Goal: Register for event/course

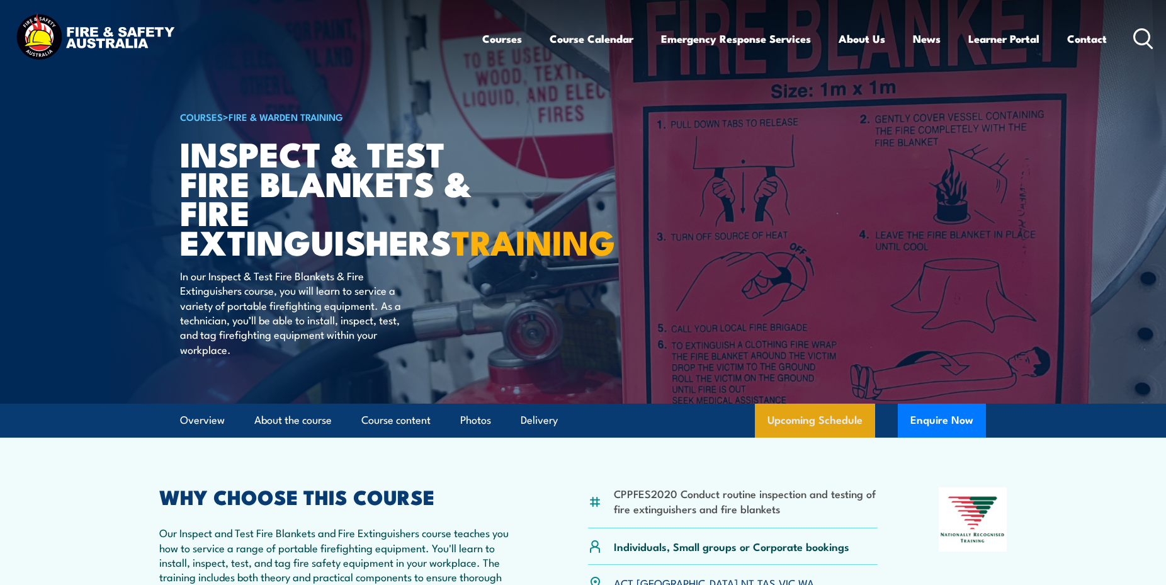
click at [814, 438] on link "Upcoming Schedule" at bounding box center [815, 421] width 120 height 34
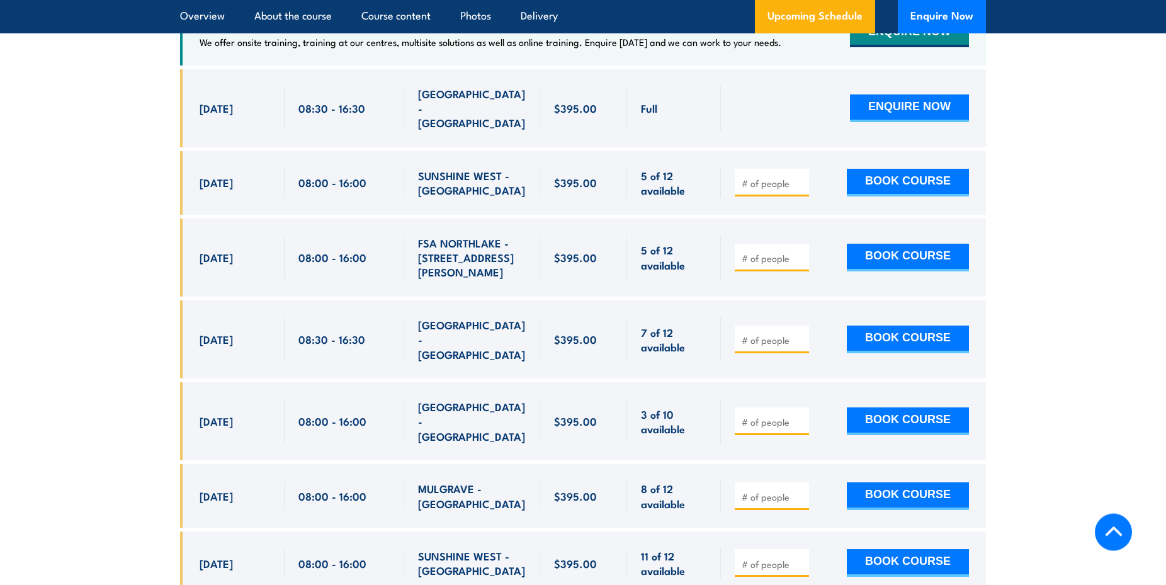
scroll to position [2403, 0]
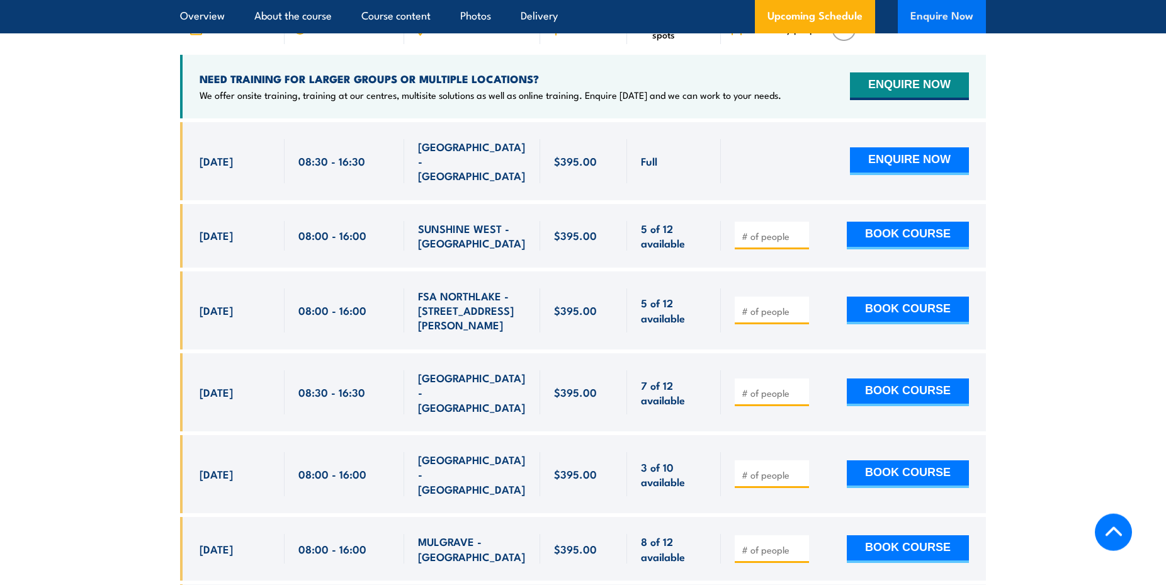
click at [942, 15] on button "Enquire Now" at bounding box center [942, 17] width 88 height 34
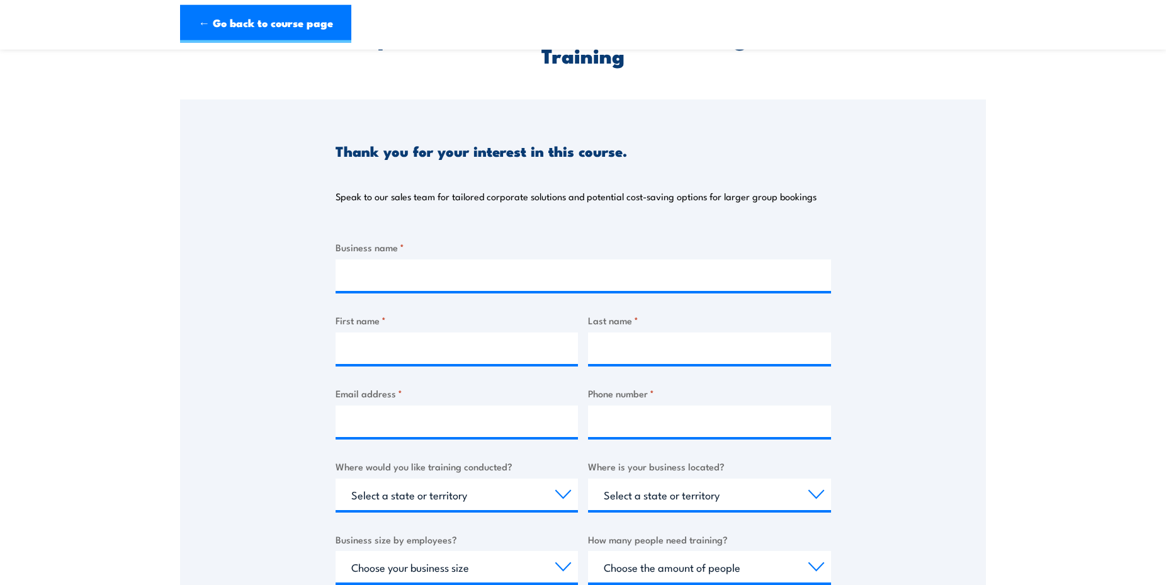
scroll to position [193, 0]
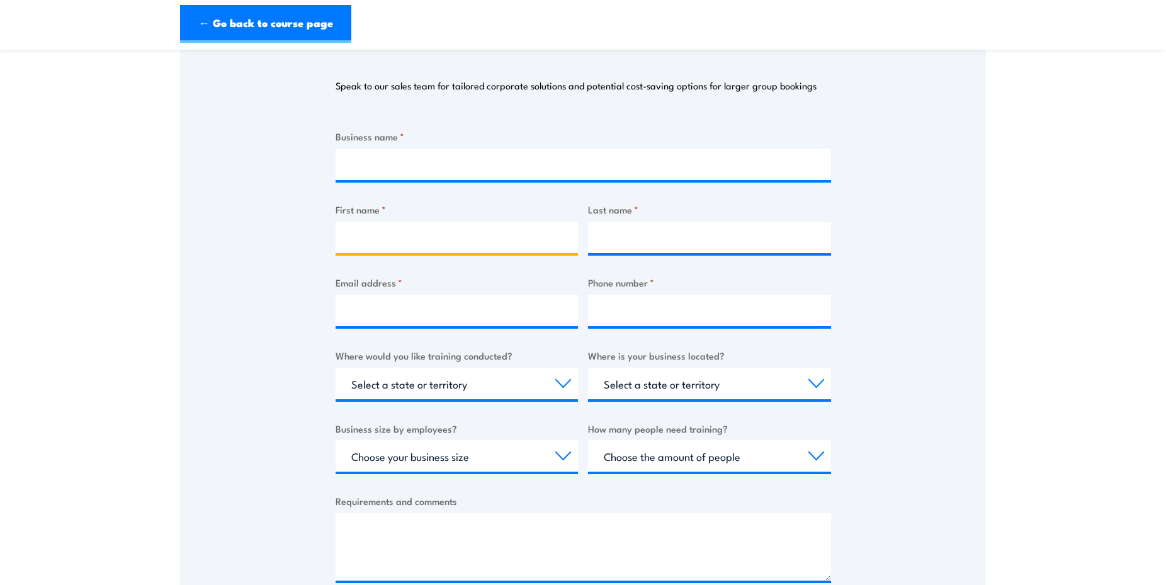
click at [402, 231] on input "First name *" at bounding box center [457, 237] width 243 height 31
type input "[PERSON_NAME]"
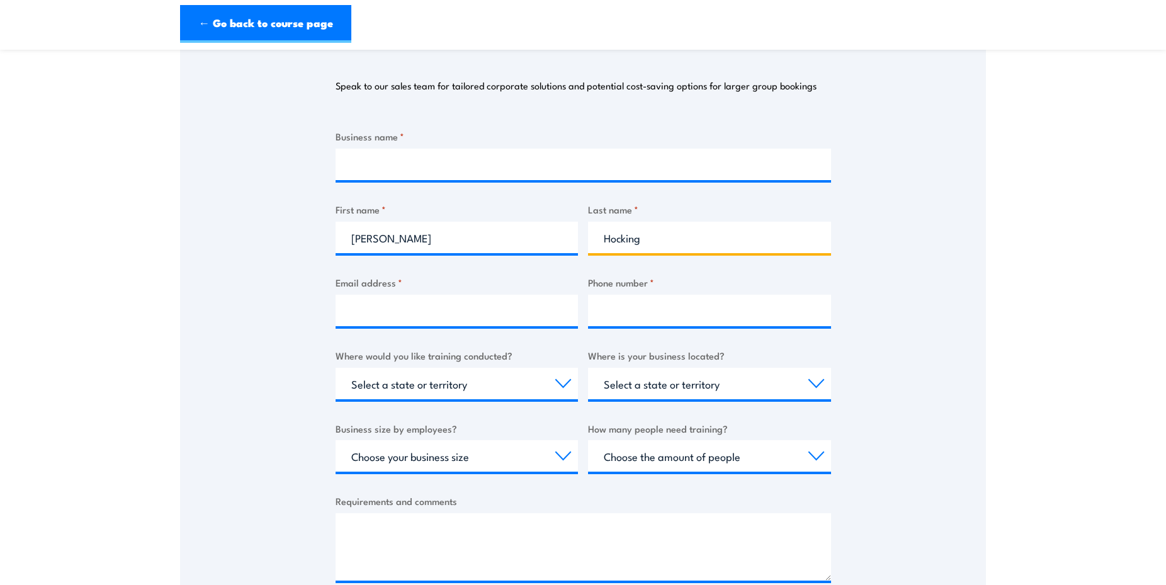
type input "Hocking"
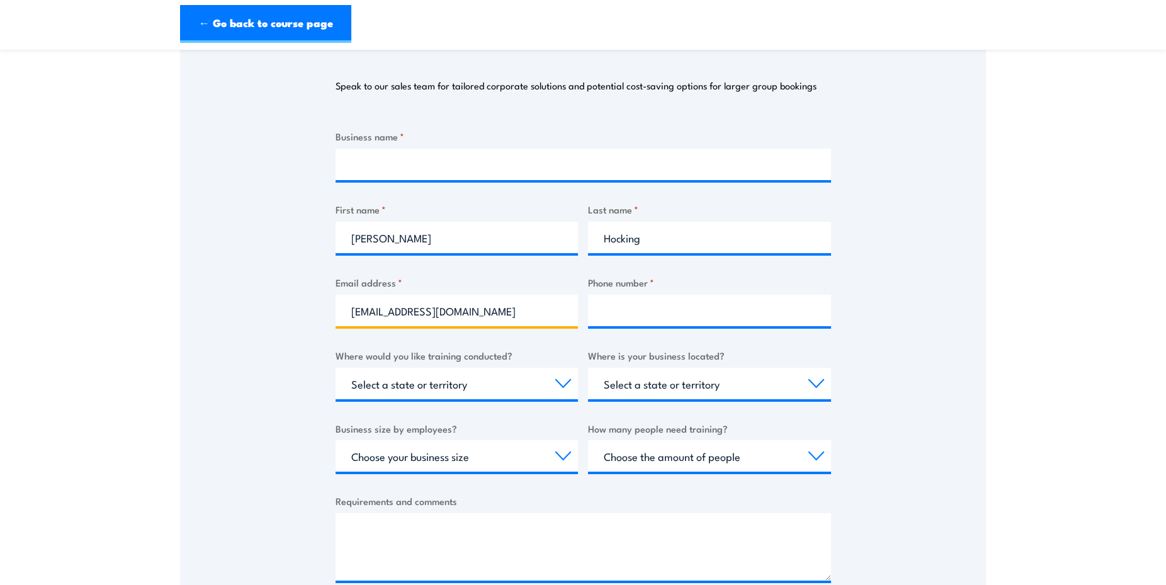
type input "miawka@westvic.com.au"
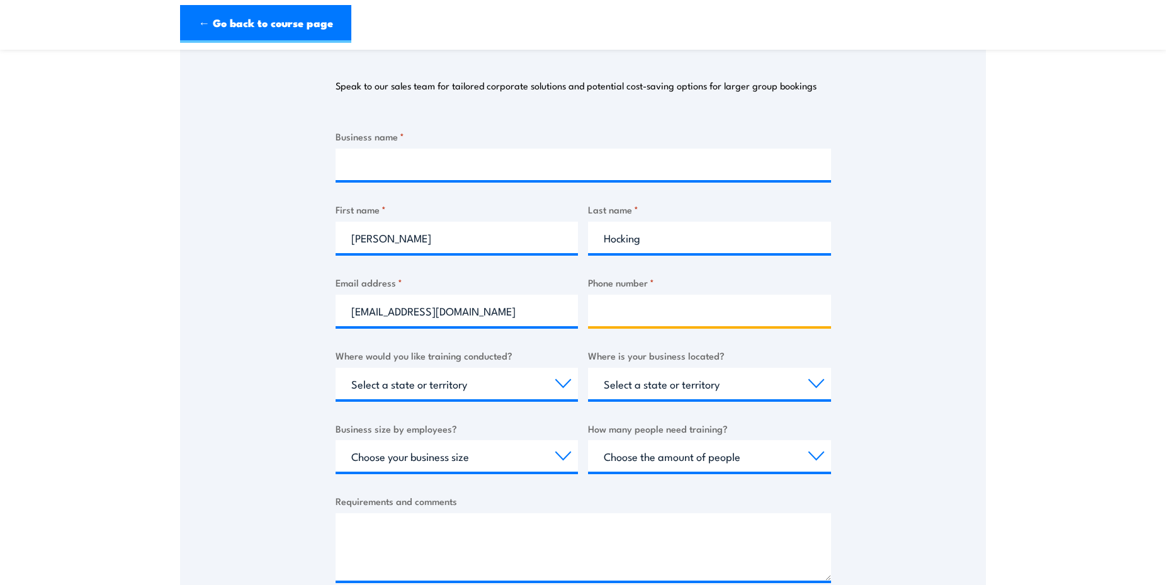
click at [642, 313] on input "Phone number *" at bounding box center [709, 310] width 243 height 31
type input "0417162494"
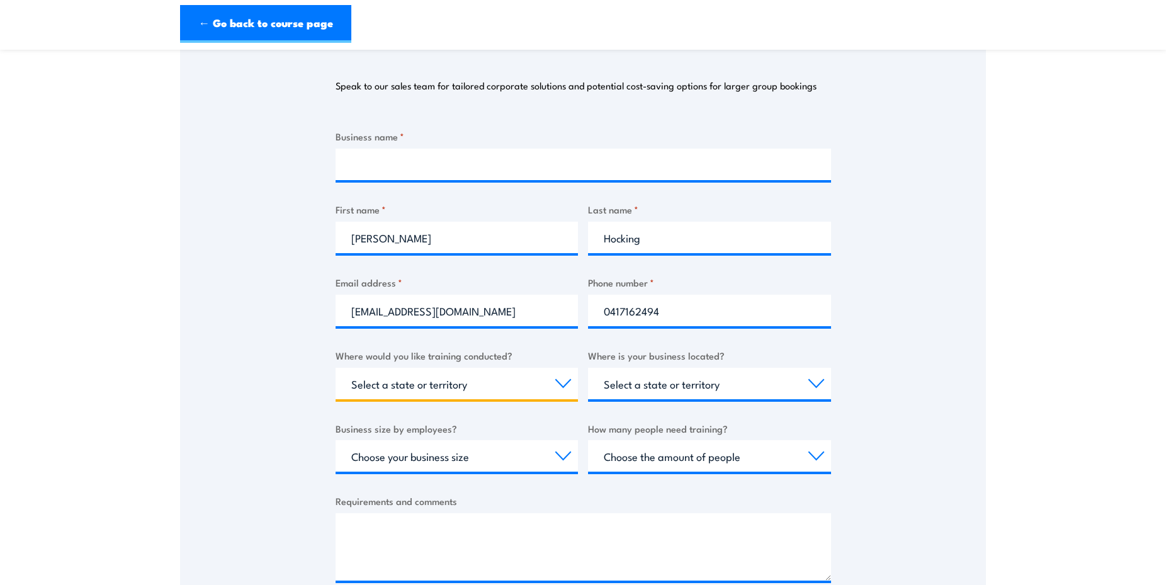
click at [564, 382] on select "Select a state or territory Nationally - multiple locations QLD NSW VIC SA ACT …" at bounding box center [457, 383] width 243 height 31
select select "VIC"
click option "VIC" at bounding box center [0, 0] width 0 height 0
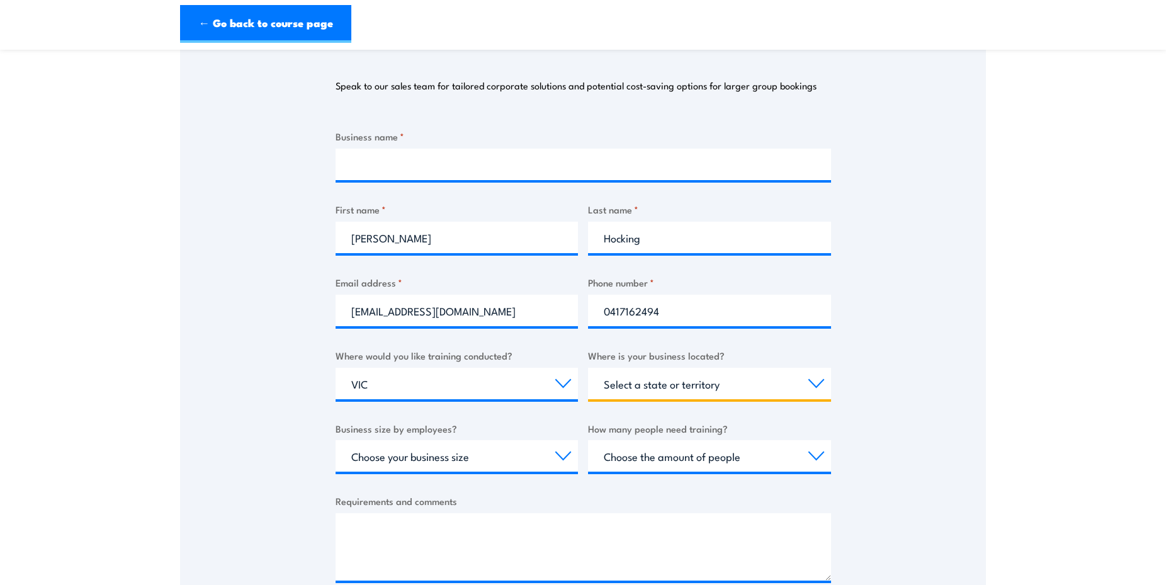
select select "VIC"
click option "VIC" at bounding box center [0, 0] width 0 height 0
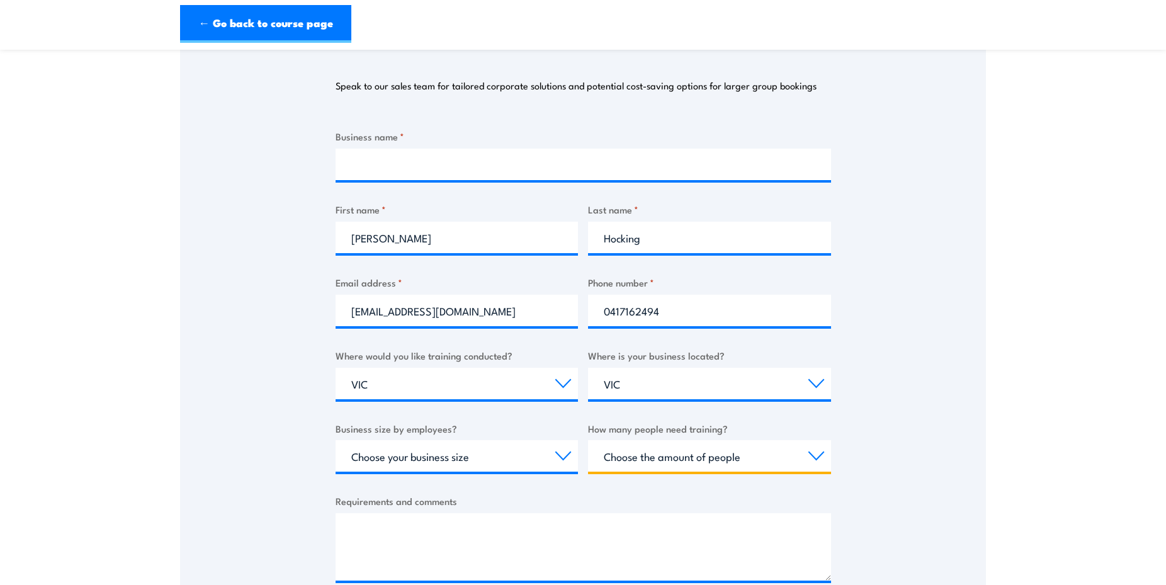
select select "1 to 4"
click option "1 to 4" at bounding box center [0, 0] width 0 height 0
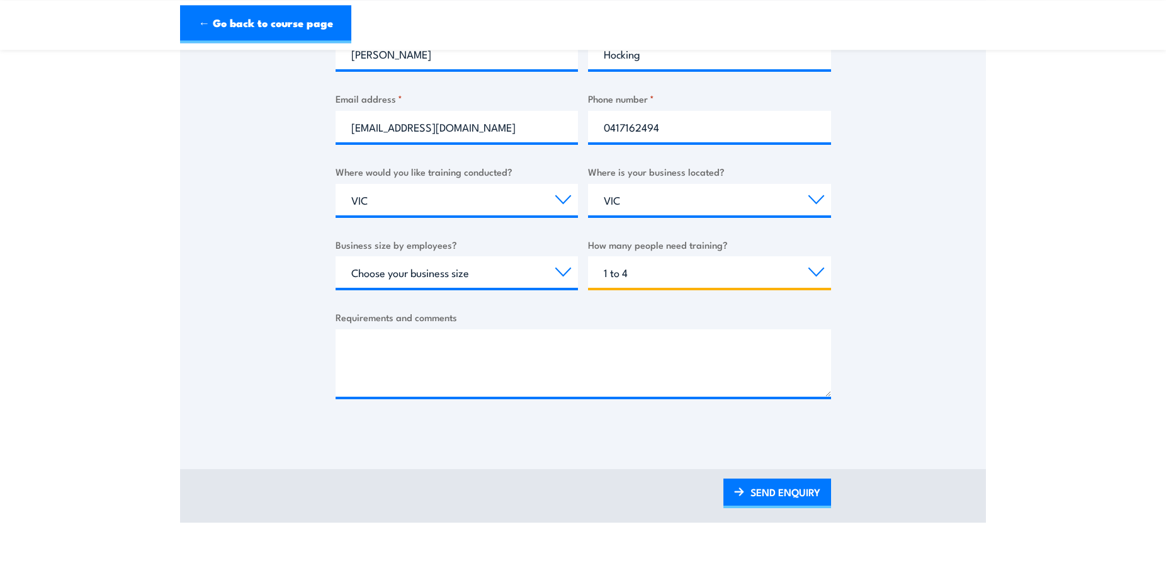
scroll to position [385, 0]
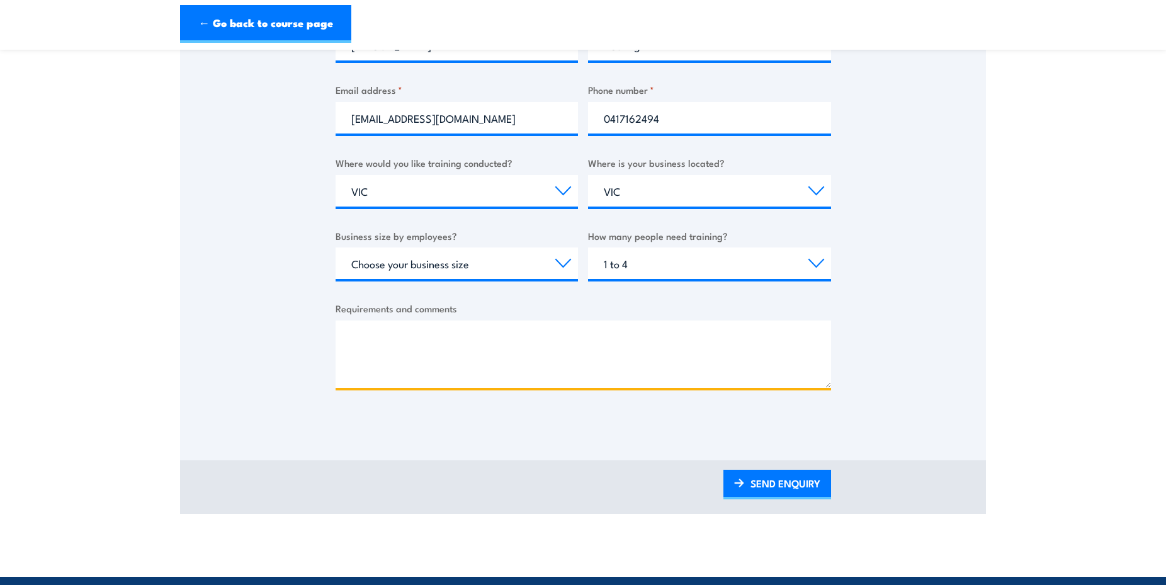
click at [411, 339] on textarea "Requirements and comments" at bounding box center [584, 354] width 496 height 67
click at [409, 338] on textarea "I work at a caravan Park" at bounding box center [584, 354] width 496 height 67
click at [384, 338] on textarea "I work at a Caravan Park" at bounding box center [584, 354] width 496 height 67
click at [474, 334] on textarea "I work at a Caravan Park" at bounding box center [584, 354] width 496 height 67
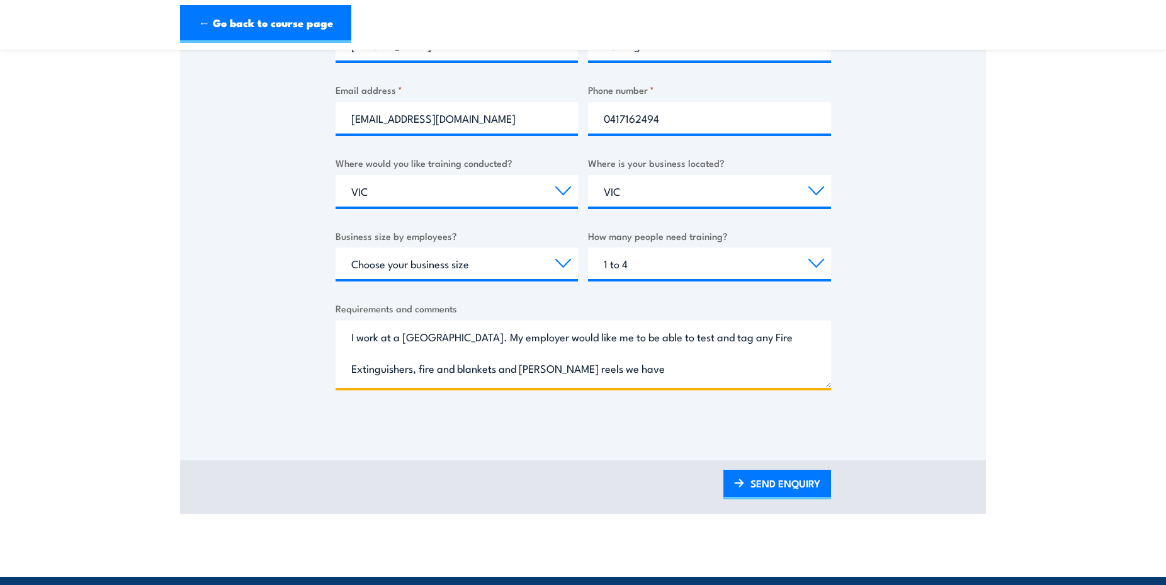
click at [547, 368] on textarea "I work at a Caravan Park. My employer would like me to be able to test and tag …" at bounding box center [584, 354] width 496 height 67
click at [609, 370] on textarea "I work at a Caravan Park. My employer would like me to be able to test and tag …" at bounding box center [584, 354] width 496 height 67
type textarea "I work at a Caravan Park. My employer would like me to be able to test and tag …"
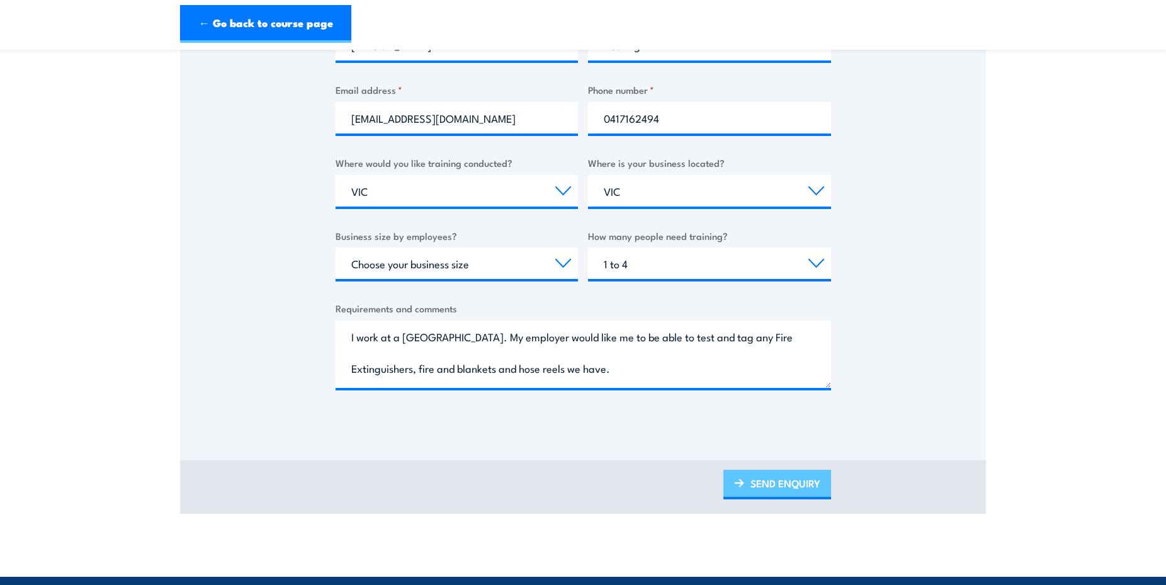
click at [751, 483] on link "SEND ENQUIRY" at bounding box center [778, 485] width 108 height 30
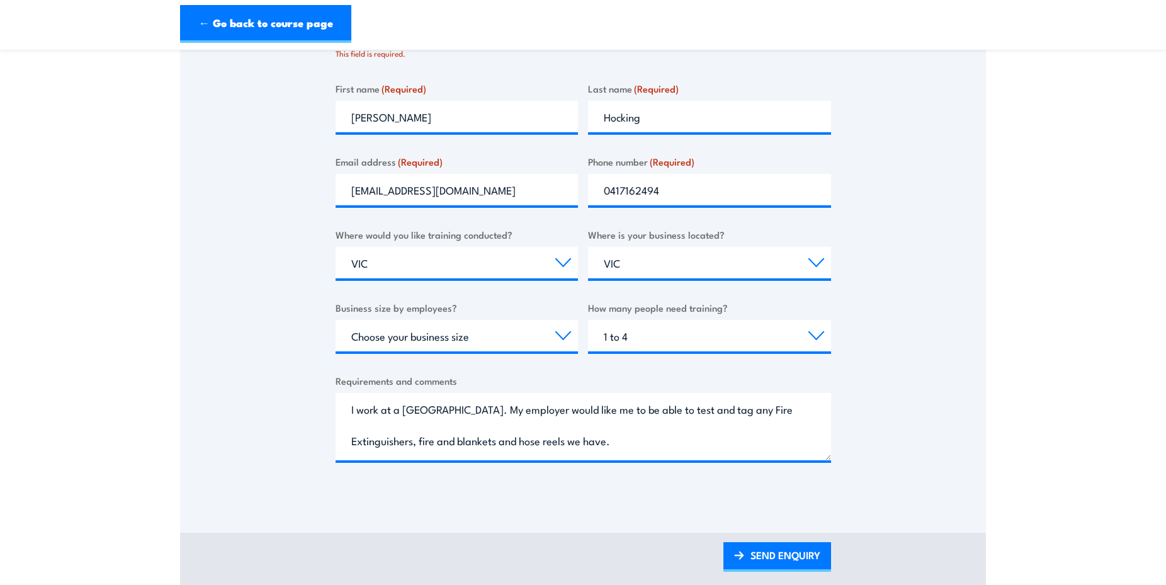
scroll to position [38, 0]
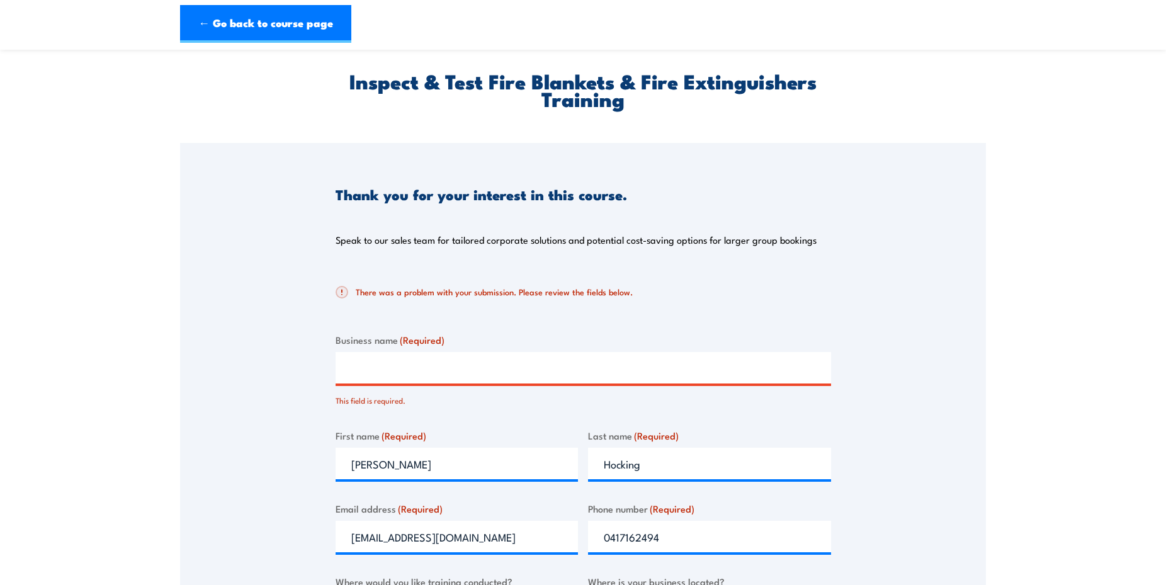
click at [479, 368] on input "Business name (Required)" at bounding box center [584, 367] width 496 height 31
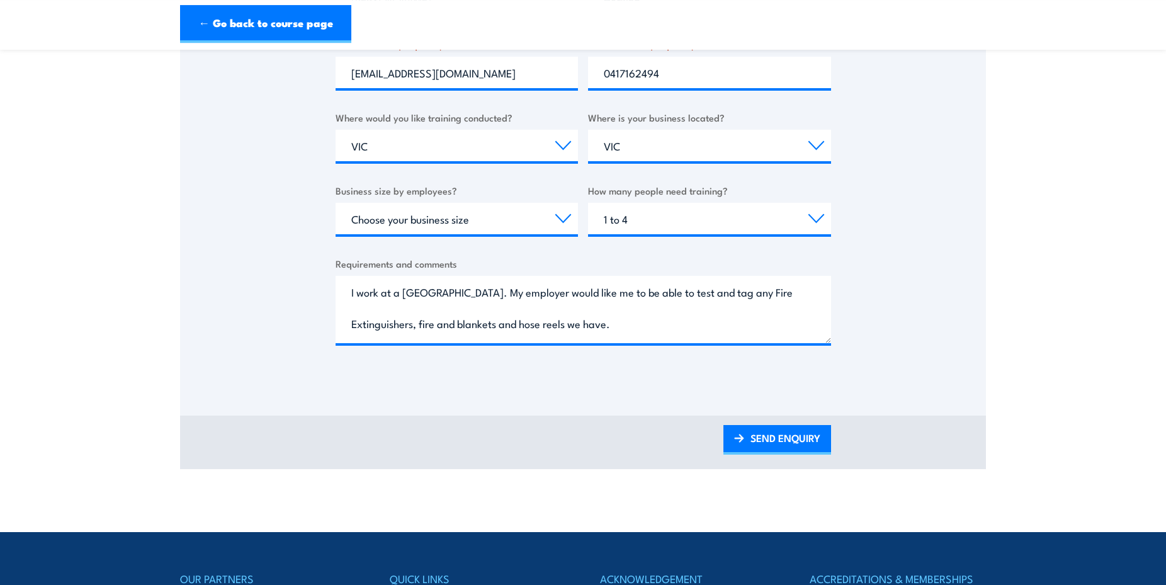
scroll to position [552, 0]
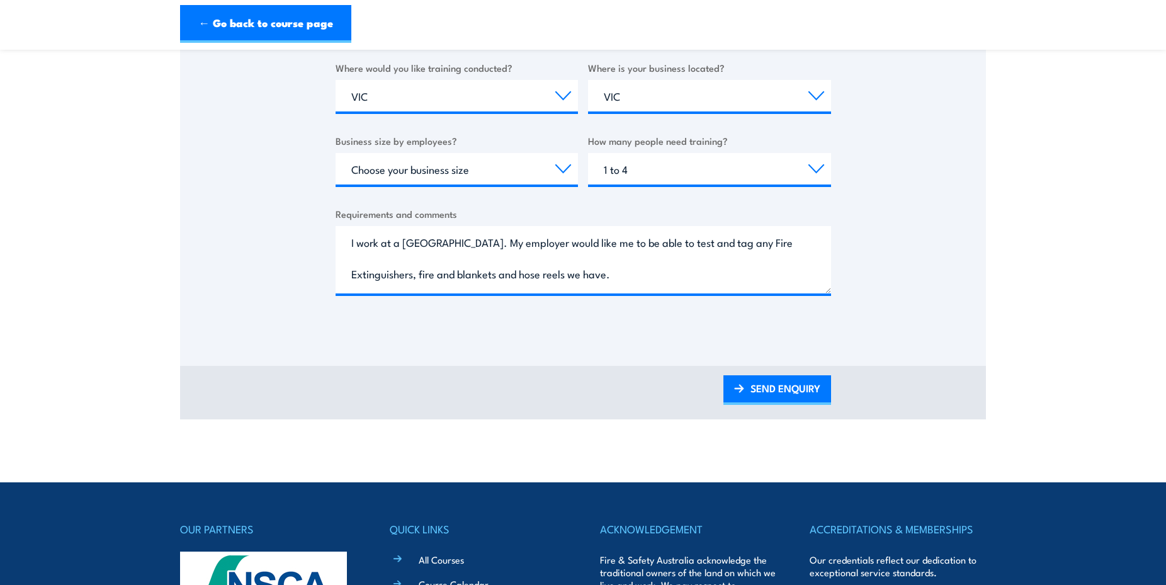
type input "Kahmarshie"
click at [336, 153] on select "Choose your business size 1 to 19 20 to 199 200+" at bounding box center [457, 168] width 243 height 31
select select "1 to 19"
click option "1 to 19" at bounding box center [0, 0] width 0 height 0
click at [777, 389] on link "SEND ENQUIRY" at bounding box center [778, 390] width 108 height 30
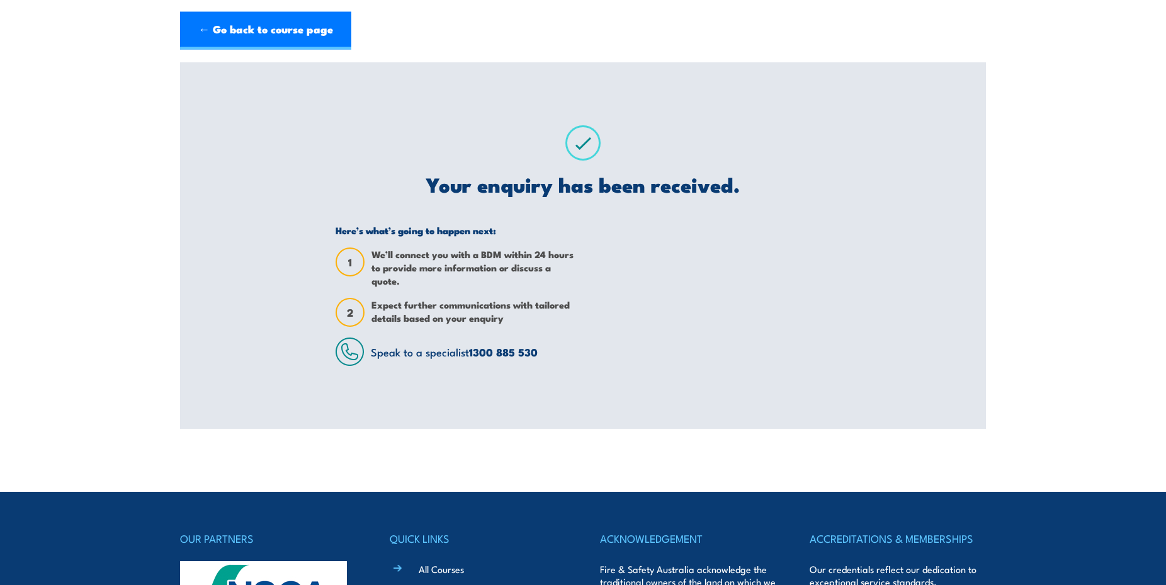
scroll to position [0, 0]
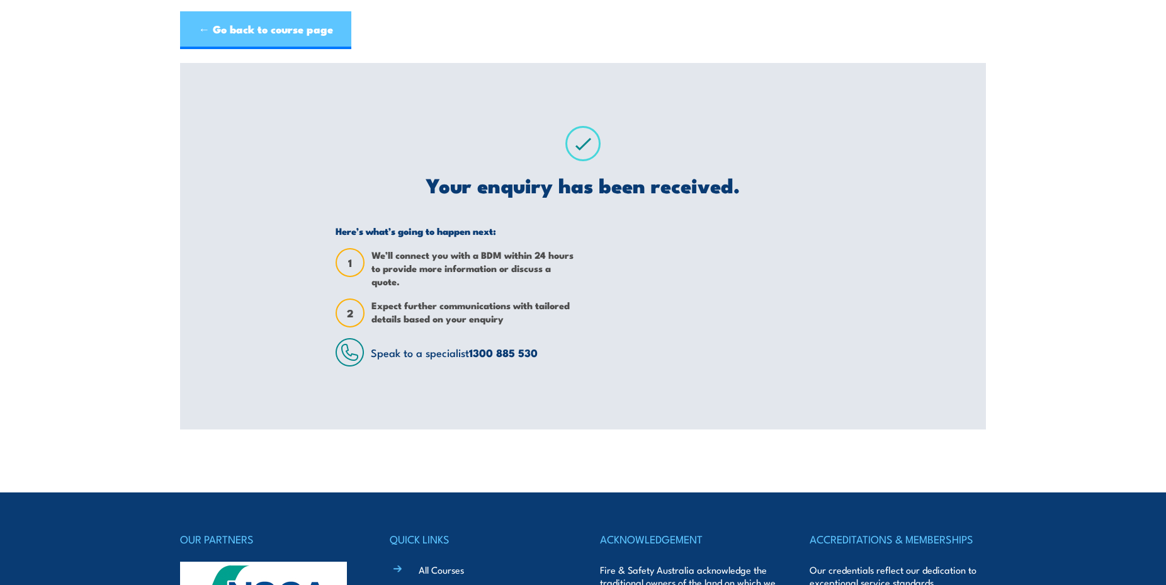
click at [242, 26] on link "← Go back to course page" at bounding box center [265, 30] width 171 height 38
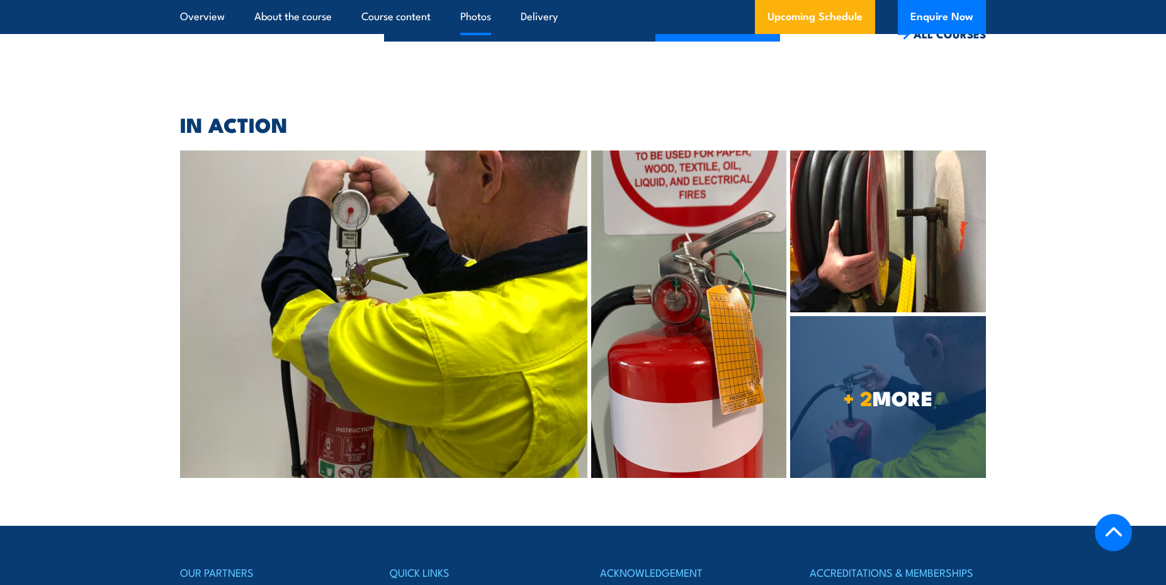
scroll to position [4909, 0]
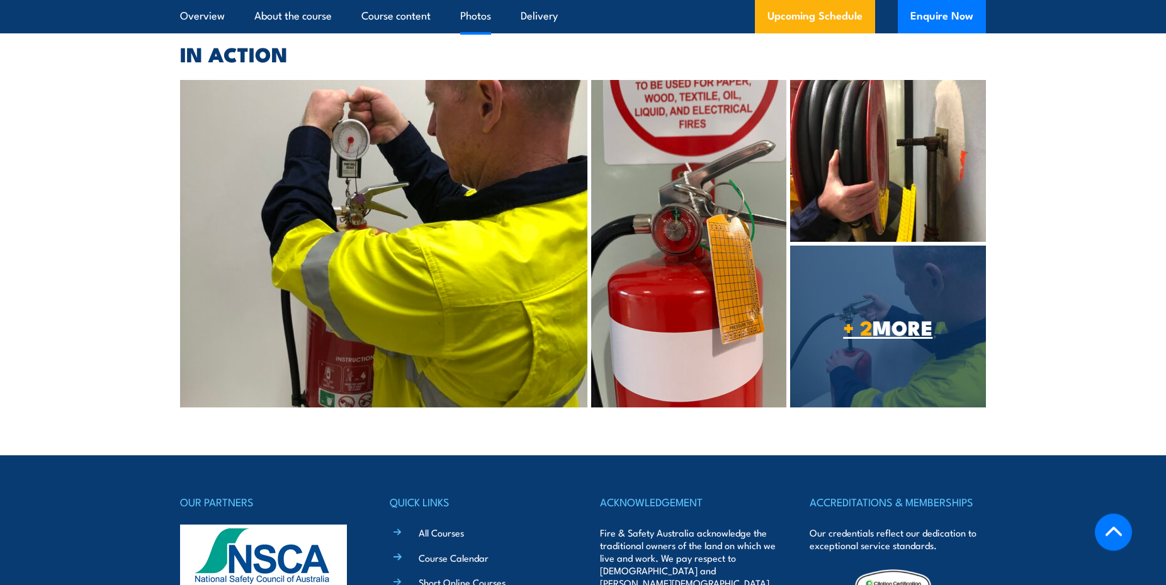
click at [848, 246] on link "+ 2 MORE" at bounding box center [888, 327] width 196 height 162
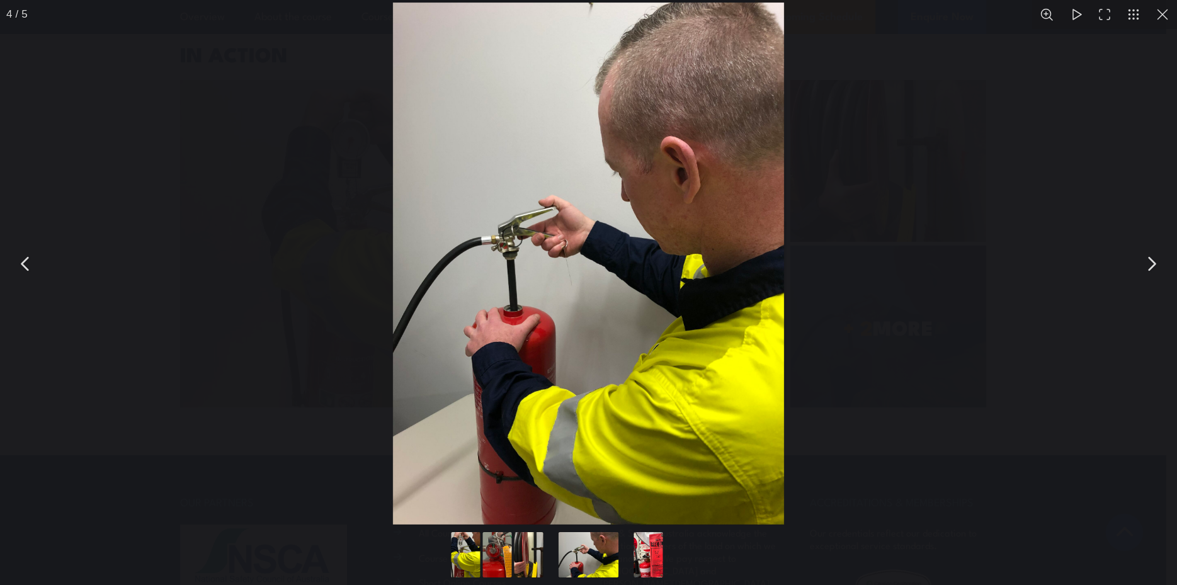
click at [1153, 259] on button "You can close this modal content with the ESC key" at bounding box center [1151, 263] width 31 height 31
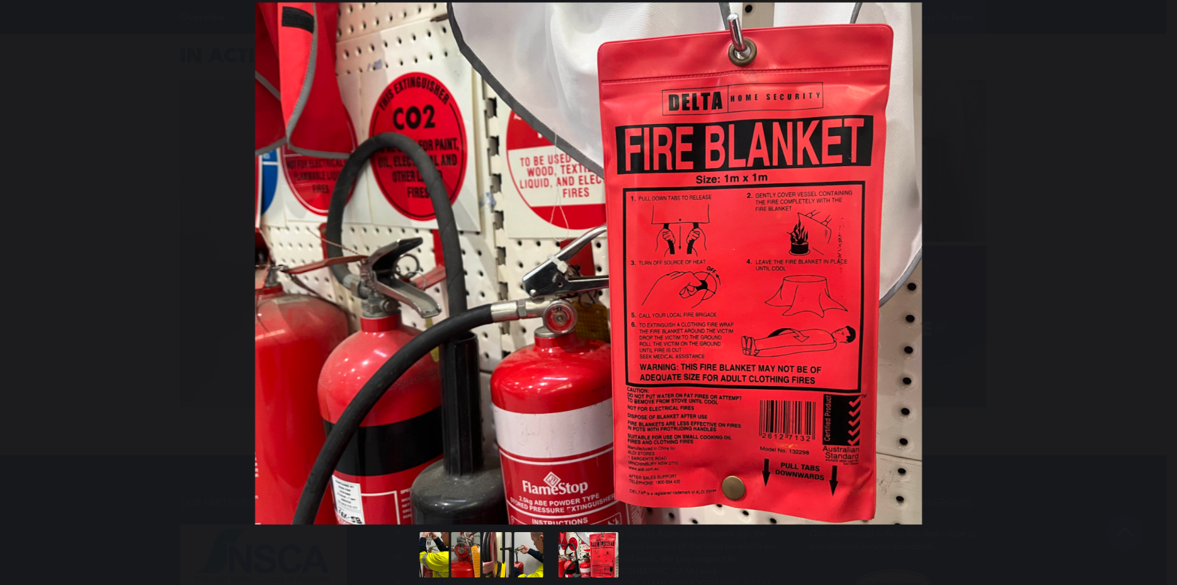
click at [1153, 259] on button "You can close this modal content with the ESC key" at bounding box center [1151, 263] width 31 height 31
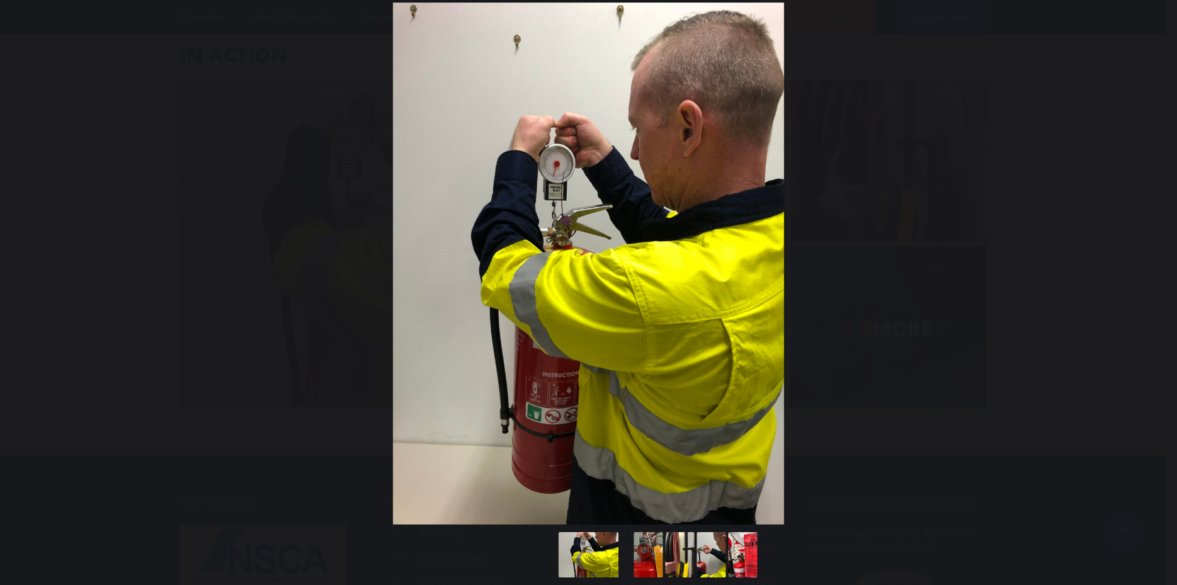
click at [1153, 259] on button "You can close this modal content with the ESC key" at bounding box center [1151, 263] width 31 height 31
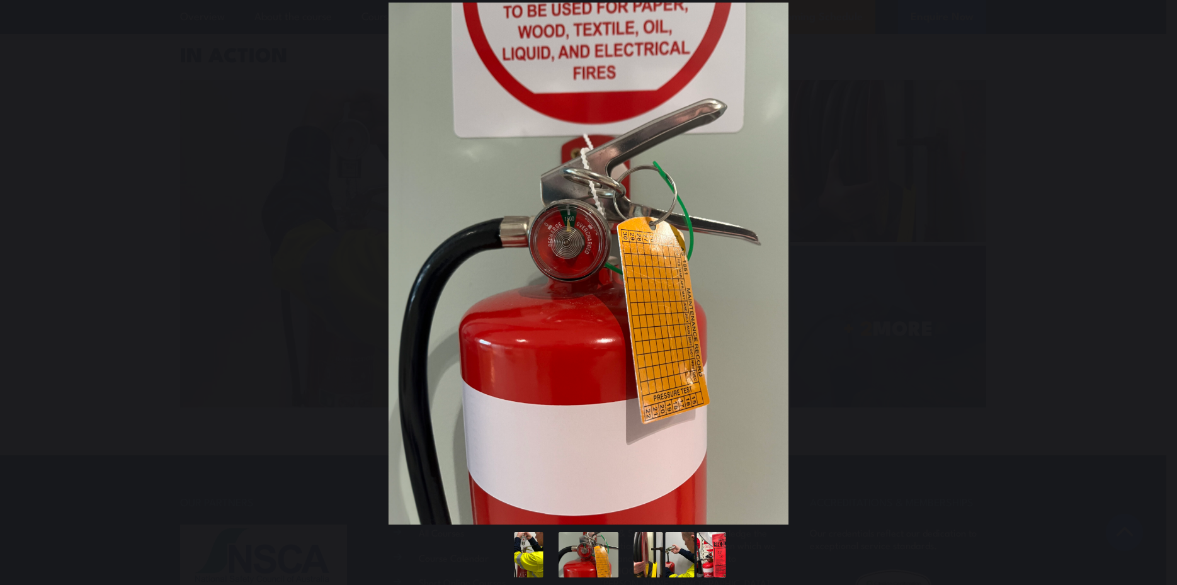
click at [1153, 259] on button "You can close this modal content with the ESC key" at bounding box center [1151, 263] width 31 height 31
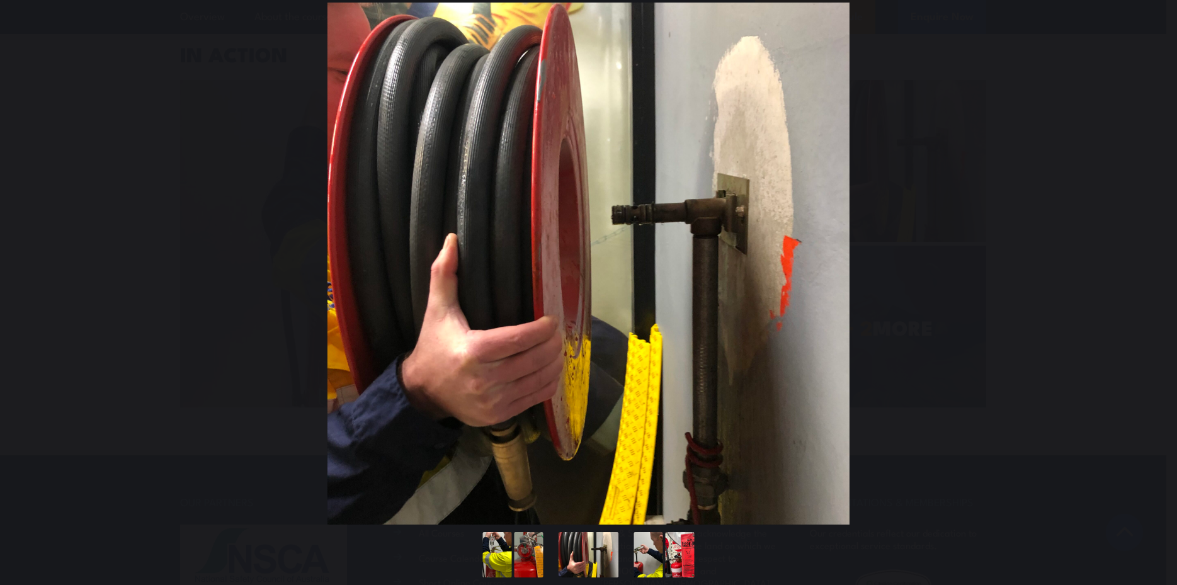
click at [1153, 259] on button "You can close this modal content with the ESC key" at bounding box center [1151, 263] width 31 height 31
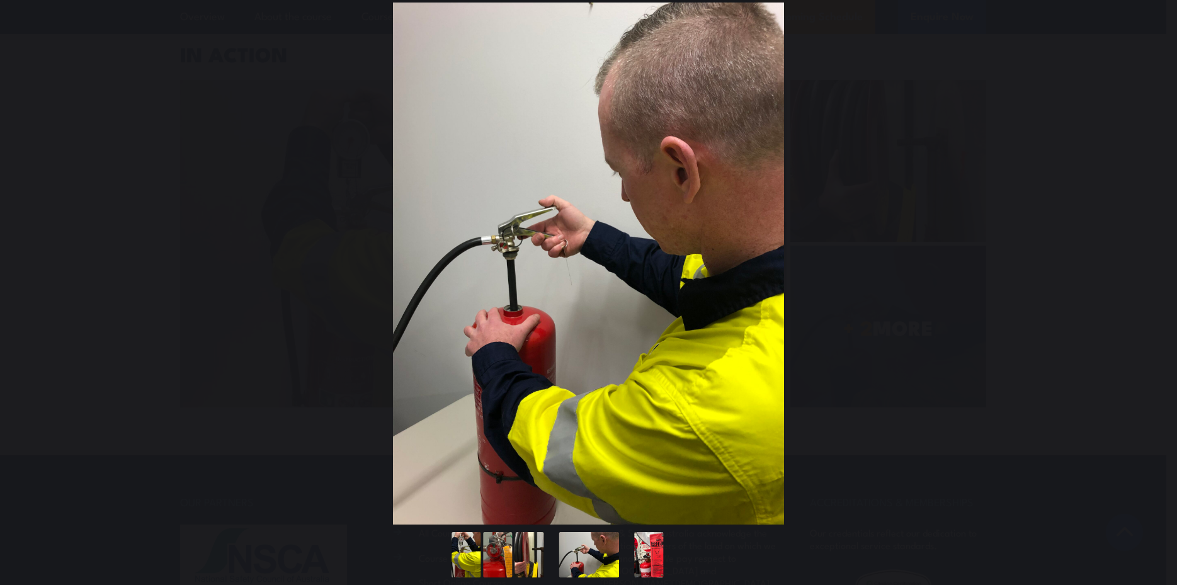
click at [1153, 259] on button "You can close this modal content with the ESC key" at bounding box center [1151, 263] width 31 height 31
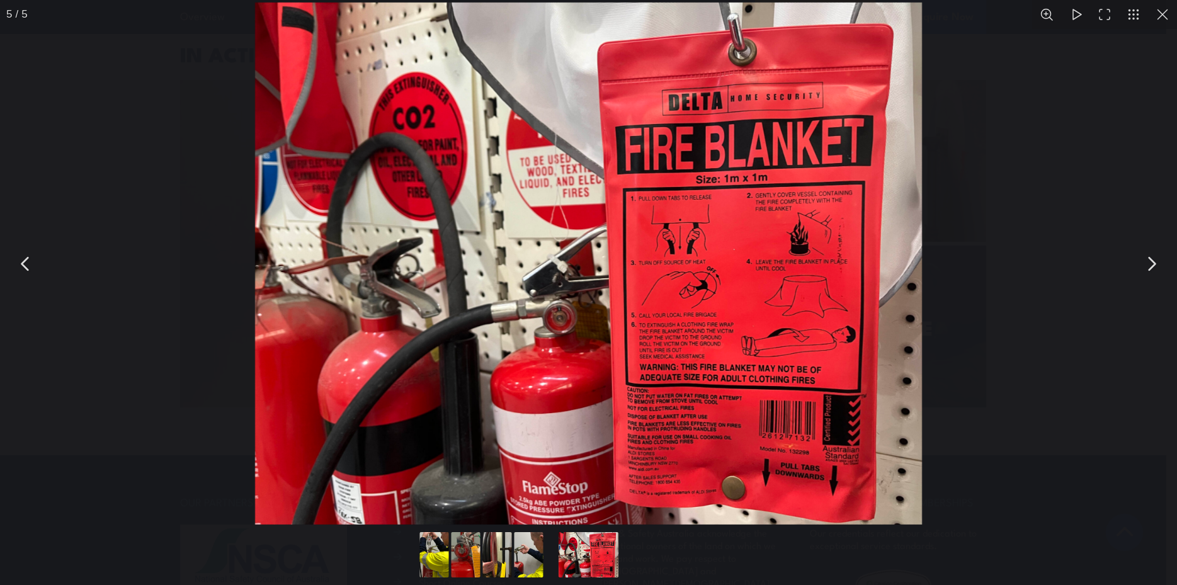
click at [1165, 15] on button "You can close this modal content with the ESC key" at bounding box center [1162, 14] width 29 height 29
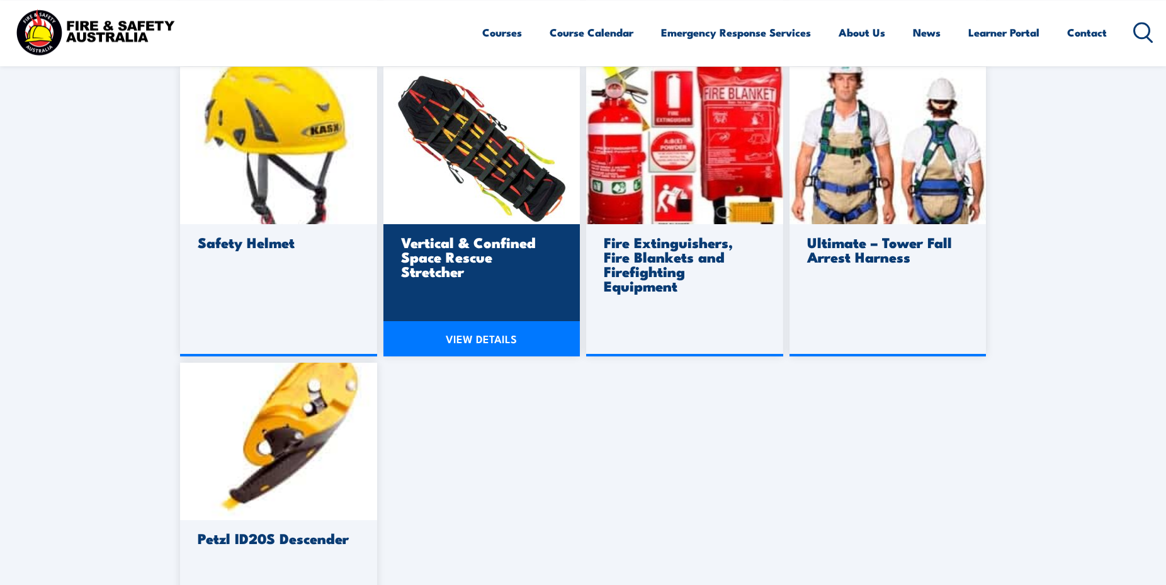
scroll to position [835, 0]
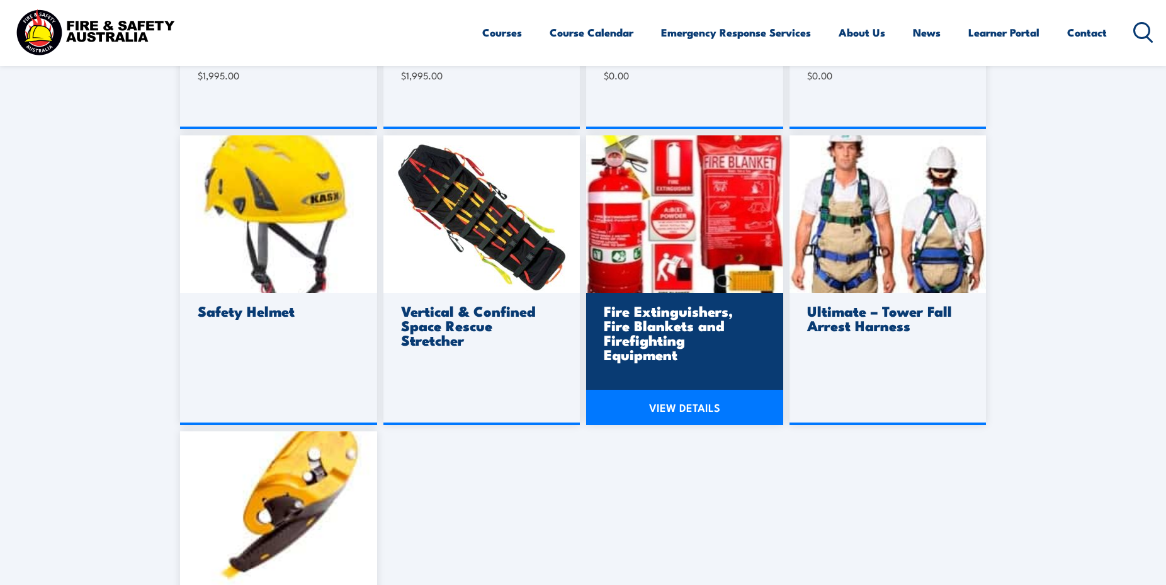
click at [690, 404] on link "VIEW DETAILS" at bounding box center [684, 407] width 197 height 35
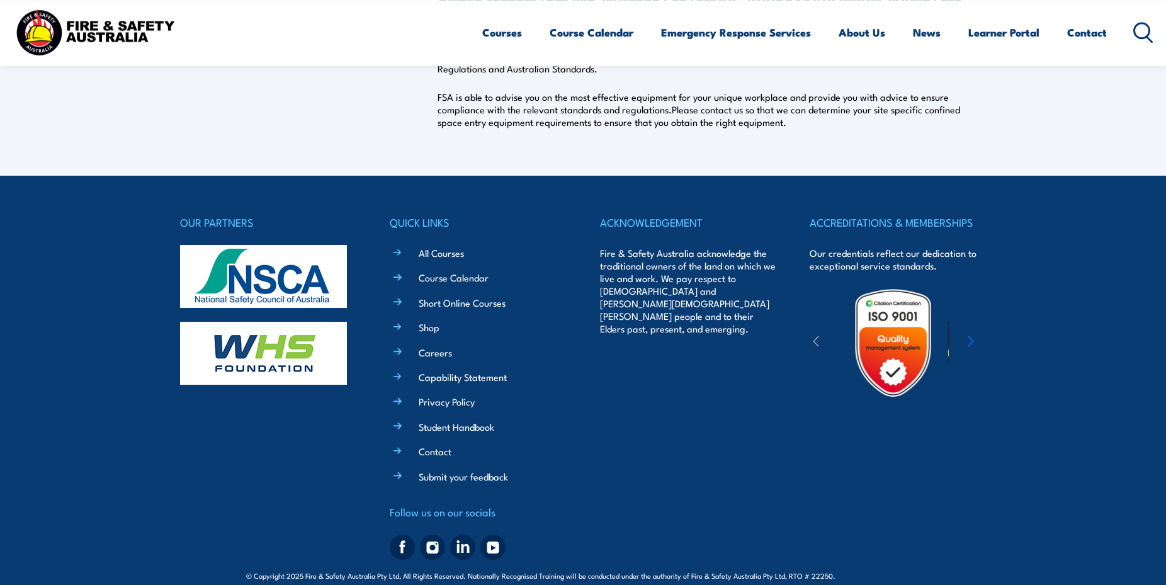
scroll to position [450, 0]
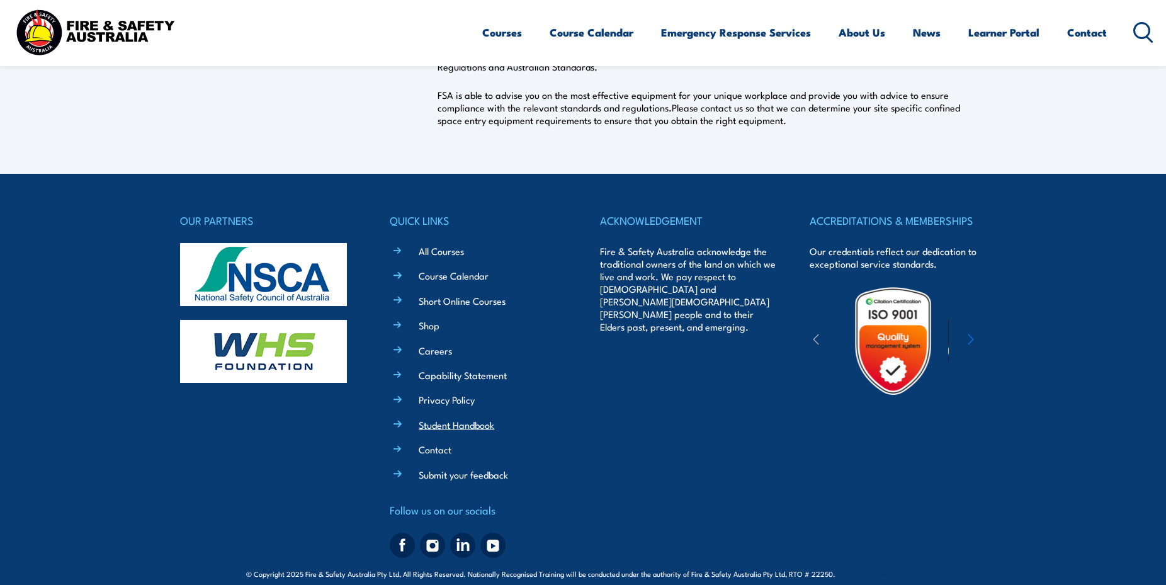
click at [455, 426] on link "Student Handbook" at bounding box center [457, 424] width 76 height 13
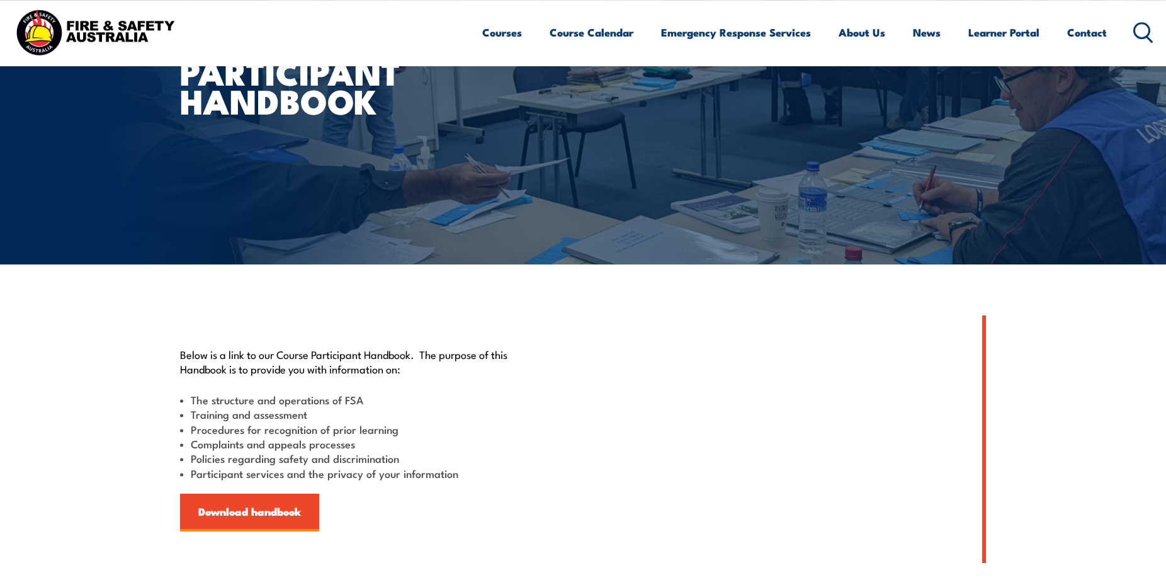
scroll to position [128, 0]
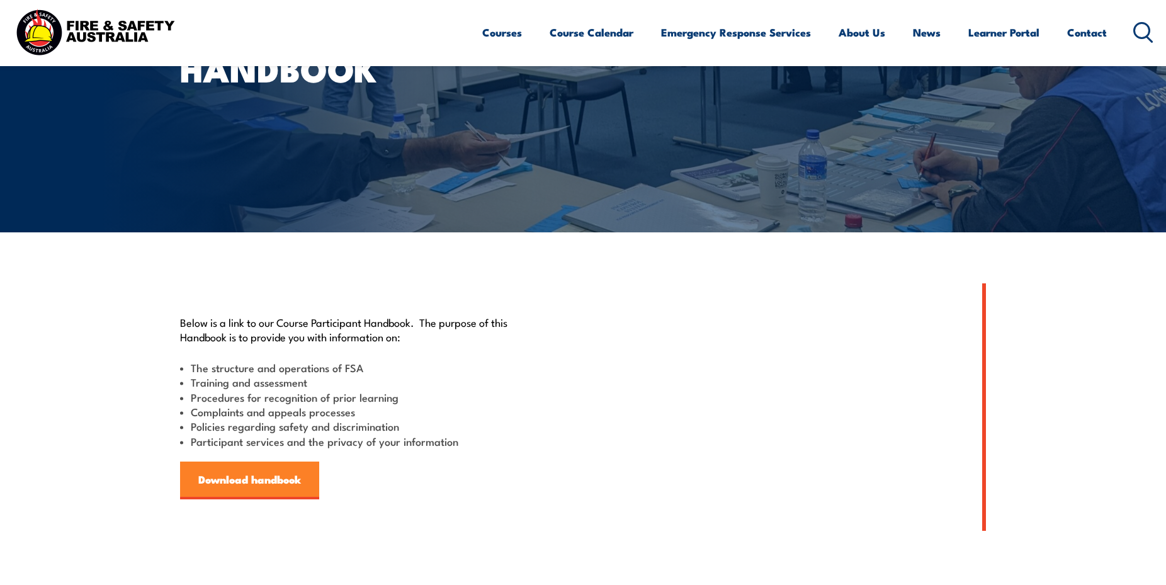
click at [254, 470] on link "Download handbook" at bounding box center [249, 481] width 139 height 38
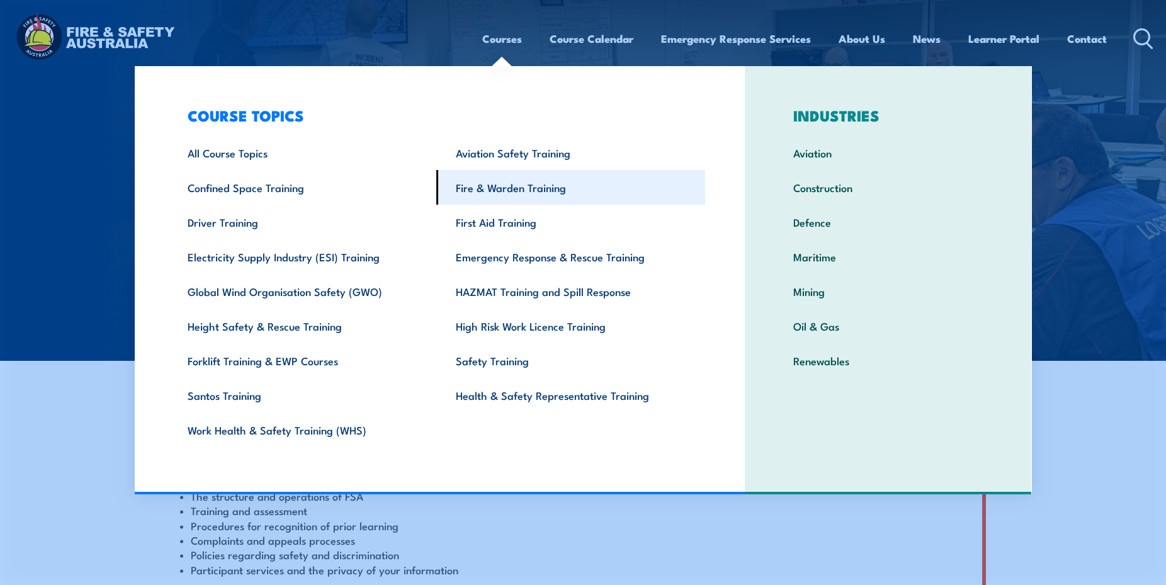
click at [506, 186] on link "Fire & Warden Training" at bounding box center [570, 187] width 269 height 35
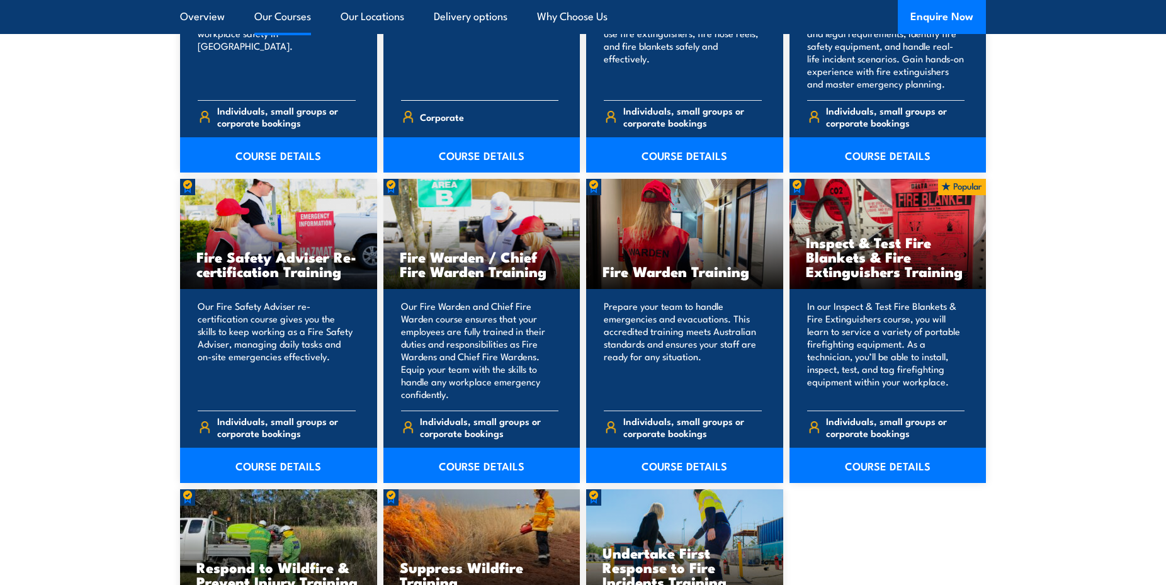
scroll to position [1542, 0]
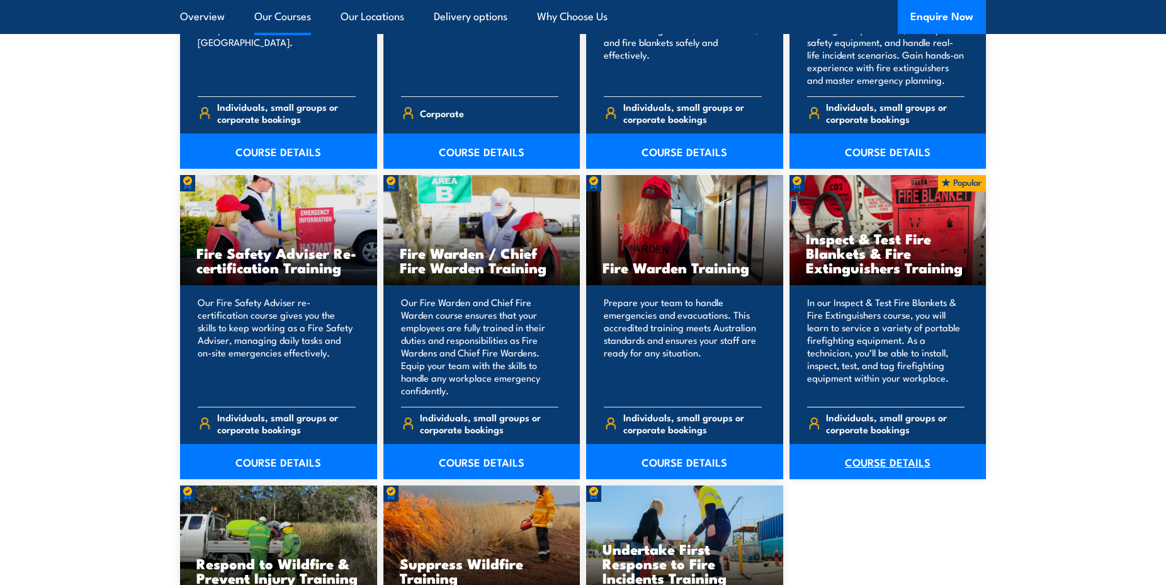
click at [882, 469] on link "COURSE DETAILS" at bounding box center [888, 461] width 197 height 35
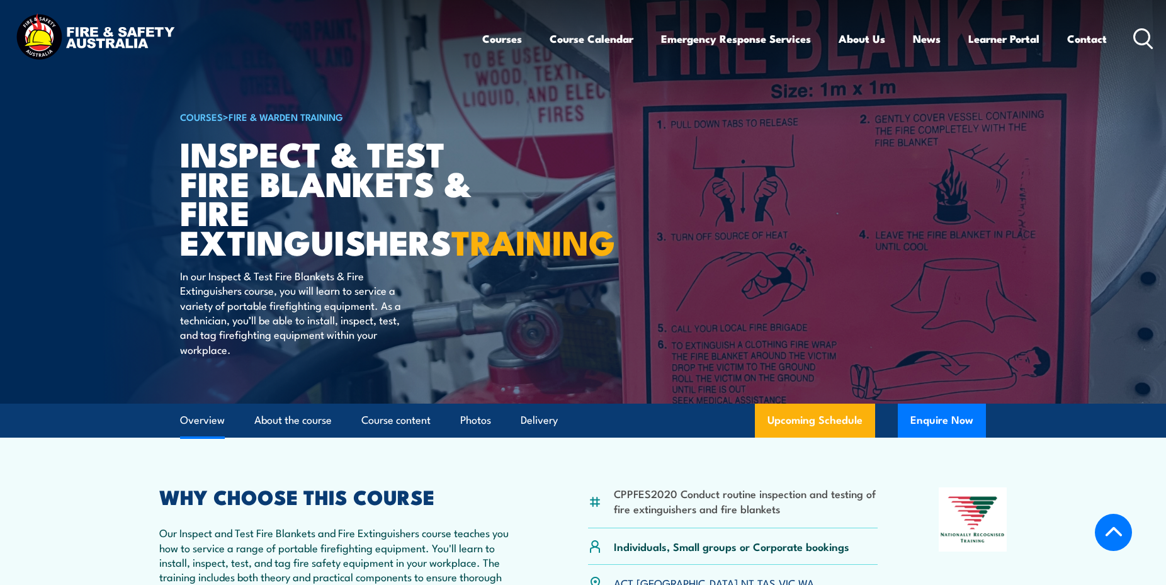
scroll to position [321, 0]
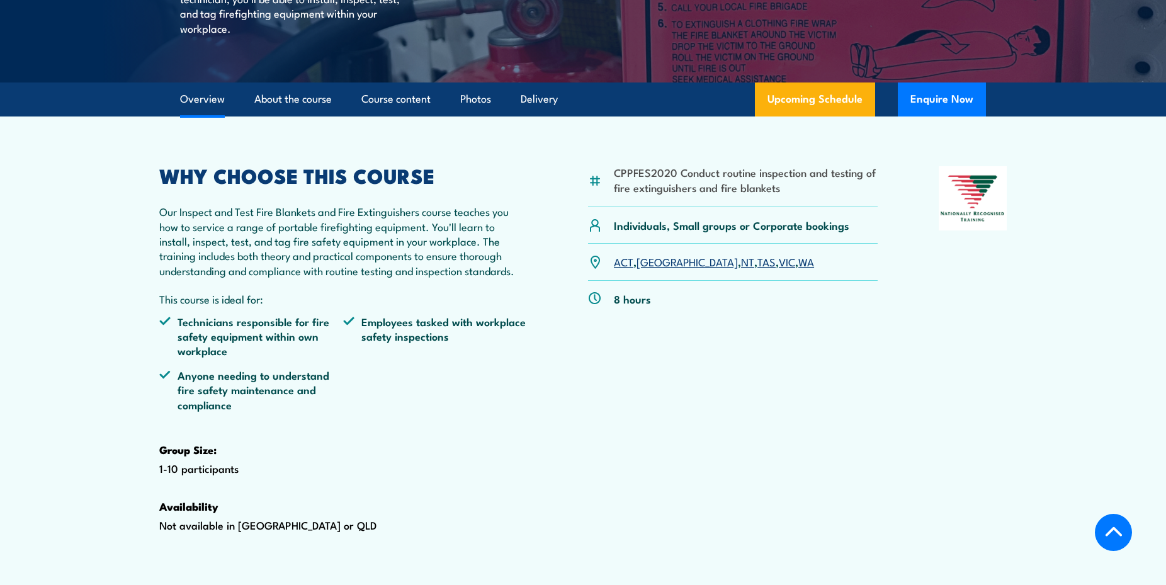
click at [779, 269] on link "VIC" at bounding box center [787, 261] width 16 height 15
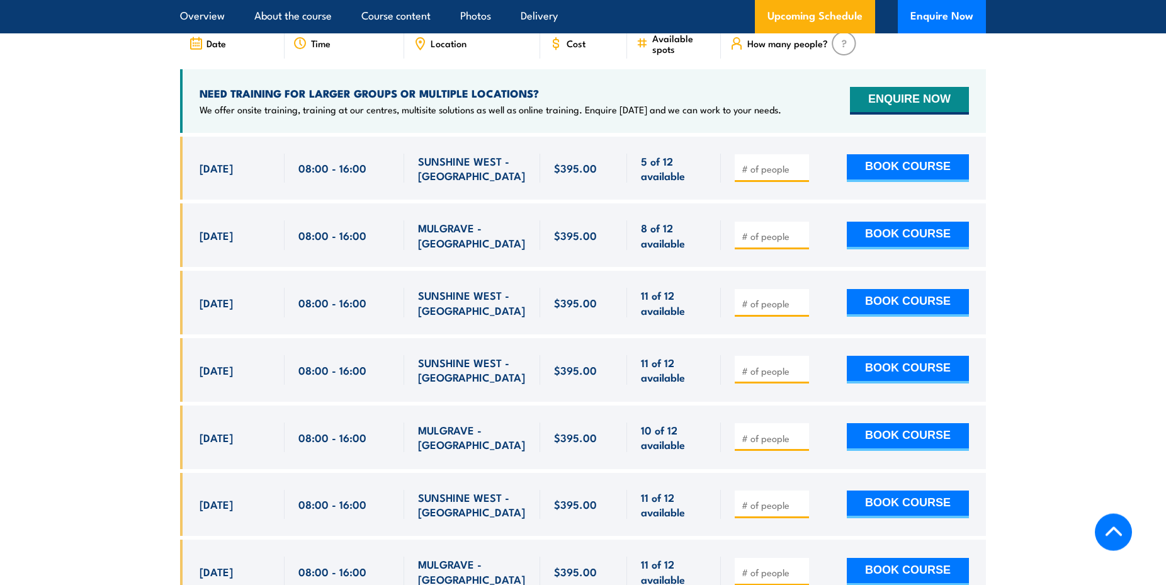
scroll to position [2339, 0]
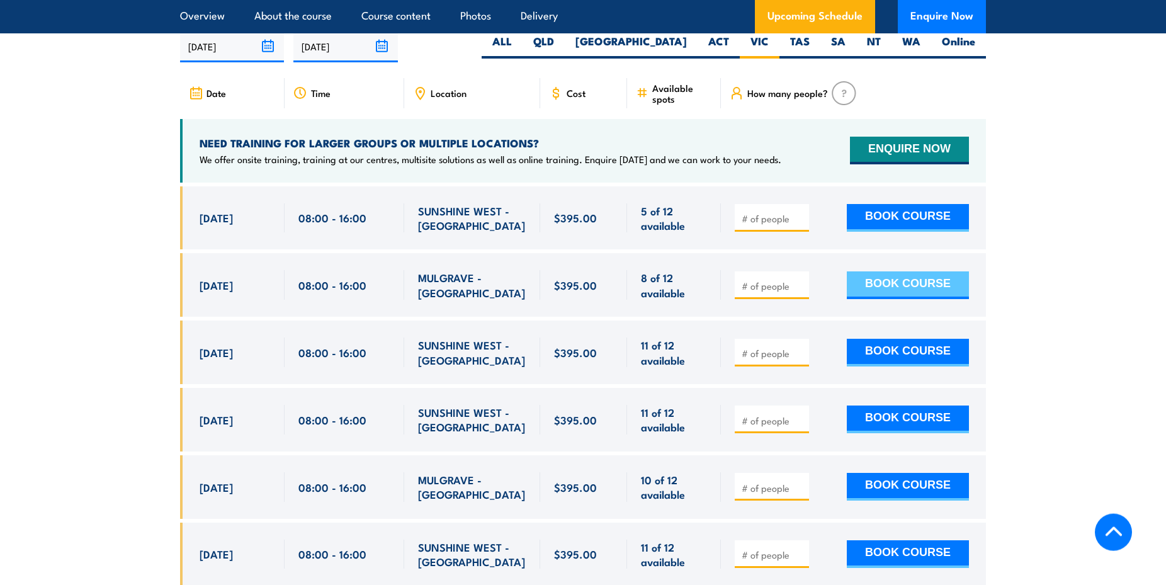
click at [915, 299] on button "BOOK COURSE" at bounding box center [908, 285] width 122 height 28
type input "1"
click at [798, 292] on input "1" at bounding box center [773, 286] width 63 height 13
click at [902, 299] on button "BOOK COURSE" at bounding box center [908, 285] width 122 height 28
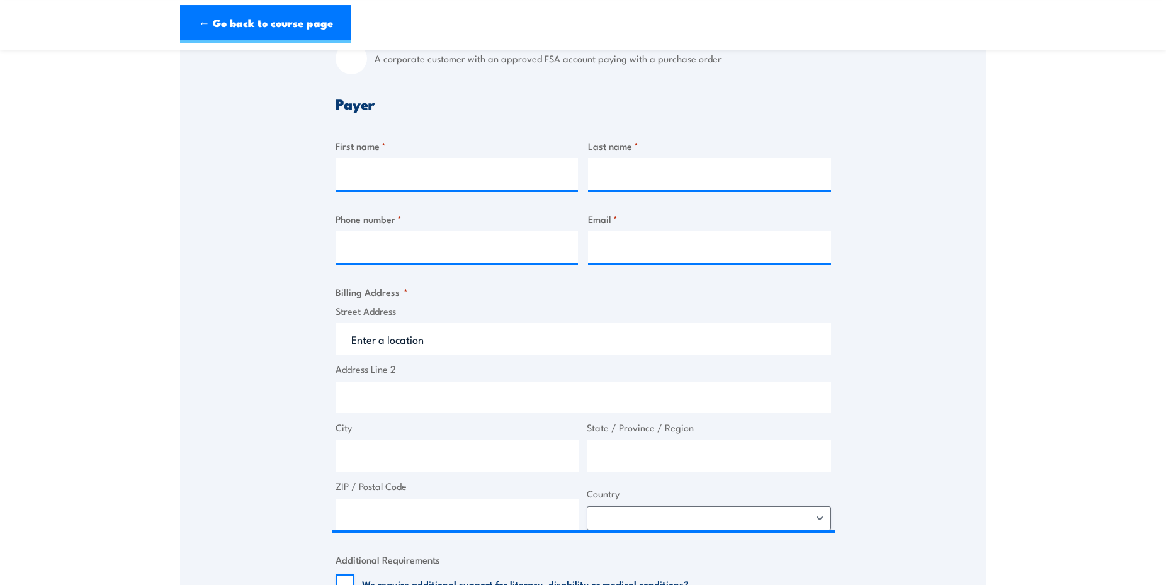
scroll to position [478, 0]
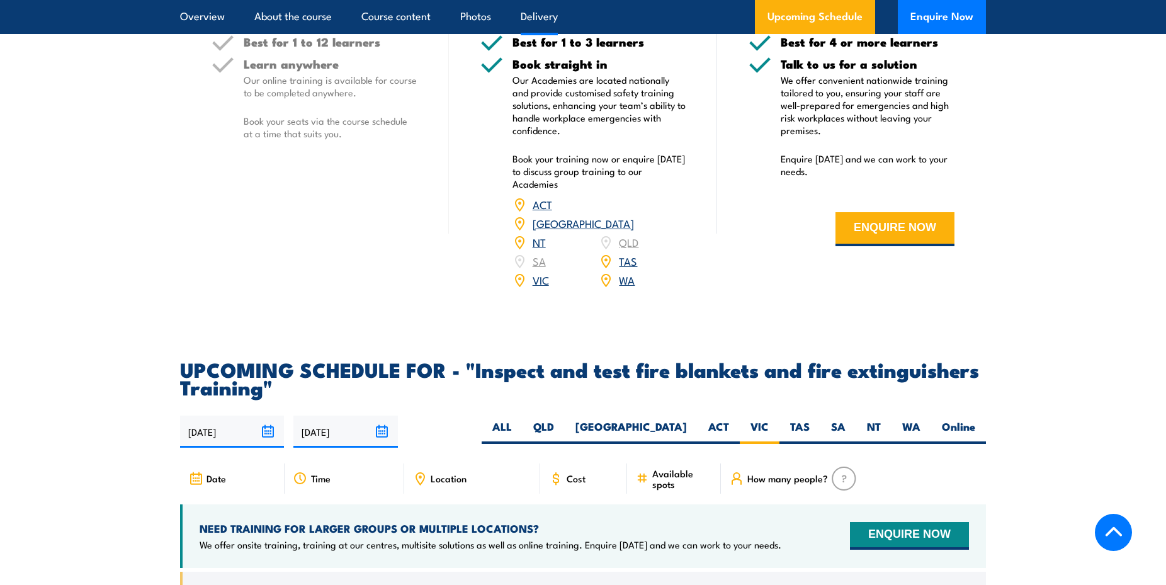
scroll to position [1568, 0]
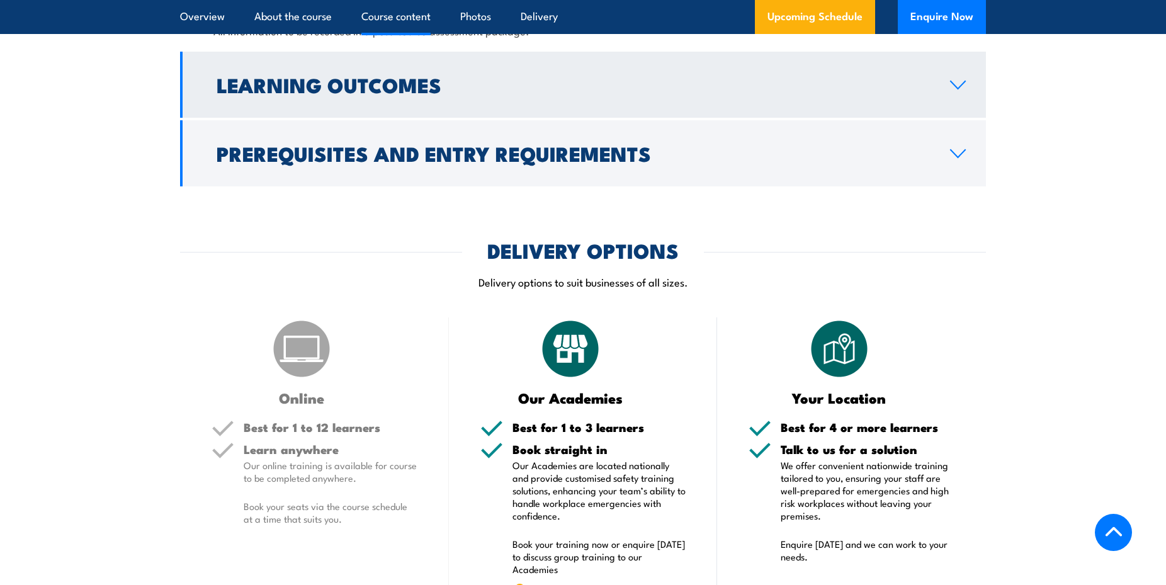
click at [954, 90] on icon at bounding box center [958, 85] width 17 height 10
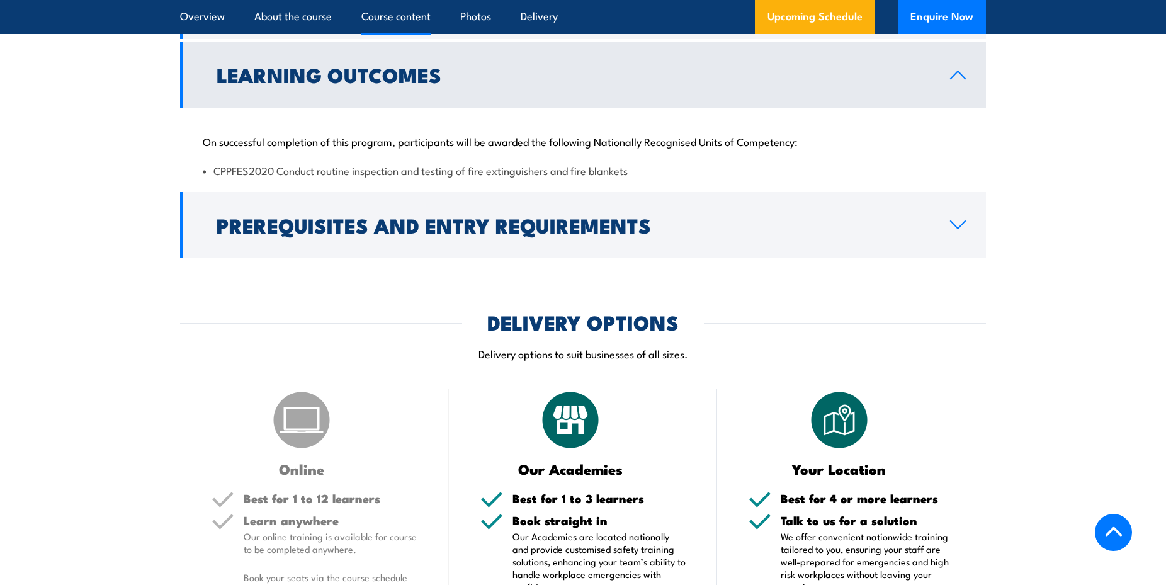
scroll to position [999, 0]
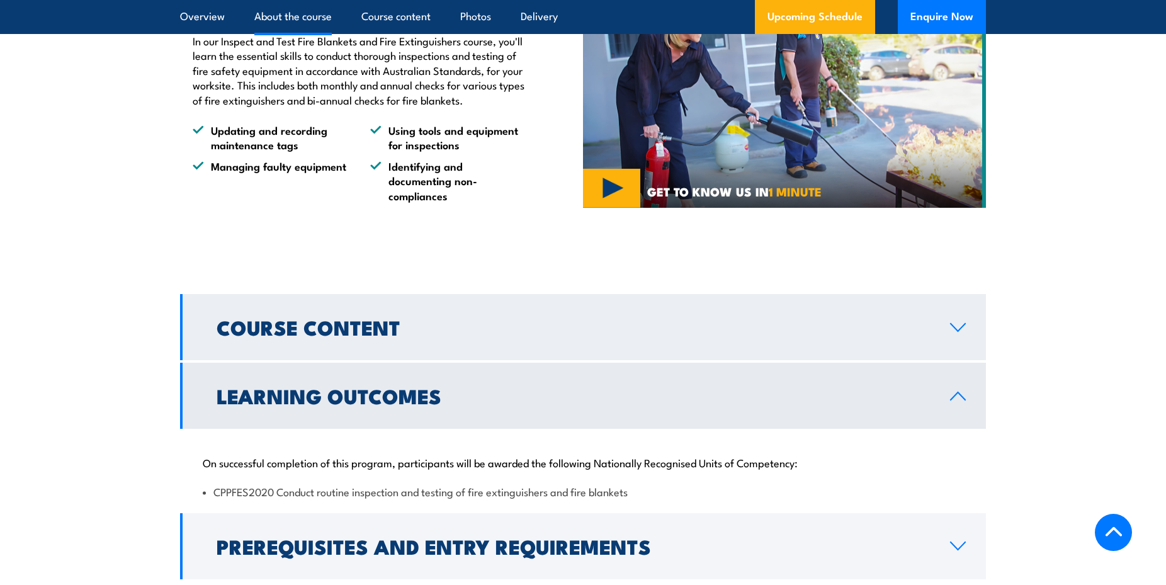
click at [957, 333] on icon at bounding box center [958, 327] width 17 height 10
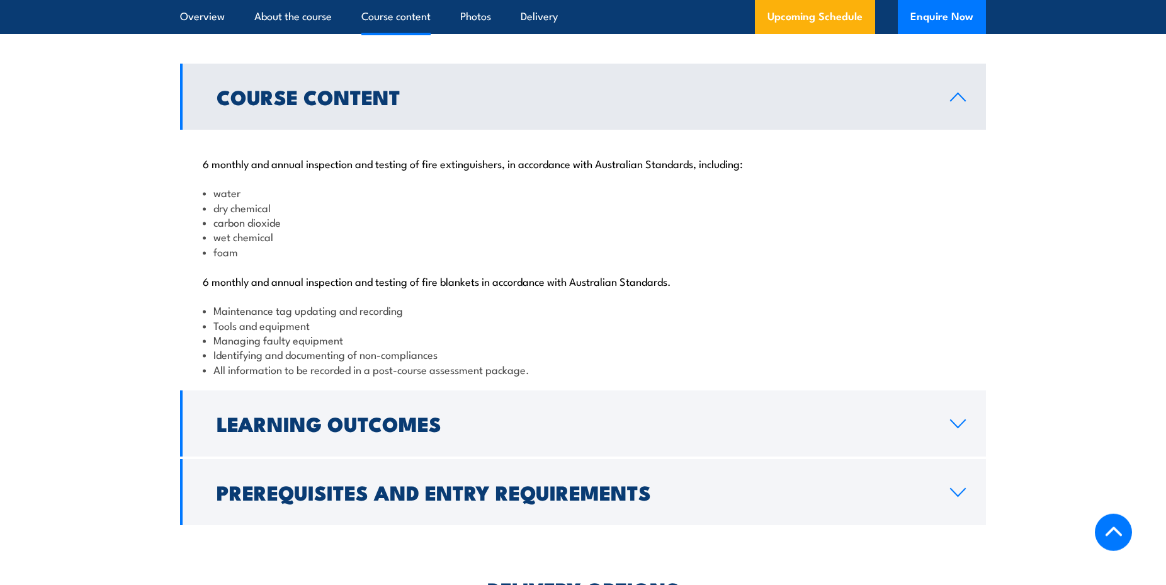
scroll to position [1320, 0]
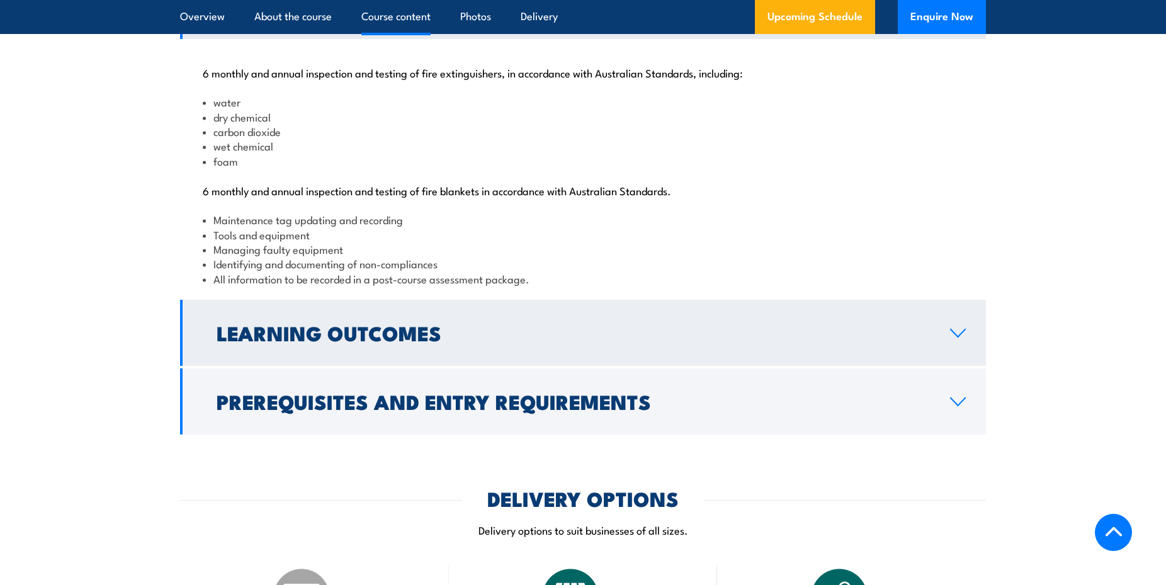
click at [964, 338] on icon at bounding box center [958, 333] width 17 height 10
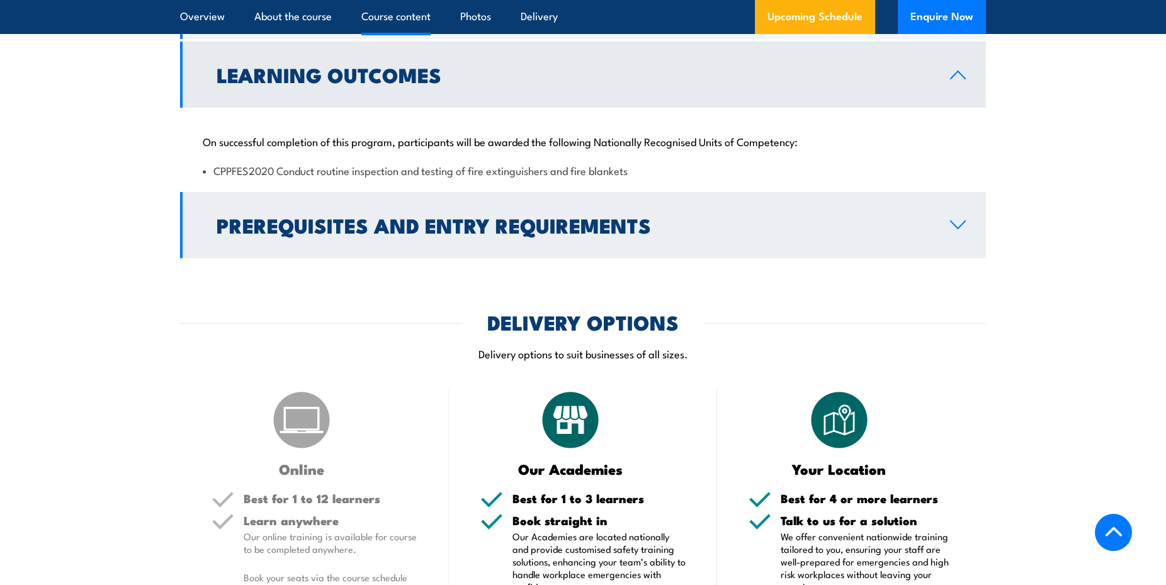
click at [956, 258] on link "Prerequisites and Entry Requirements" at bounding box center [583, 225] width 806 height 66
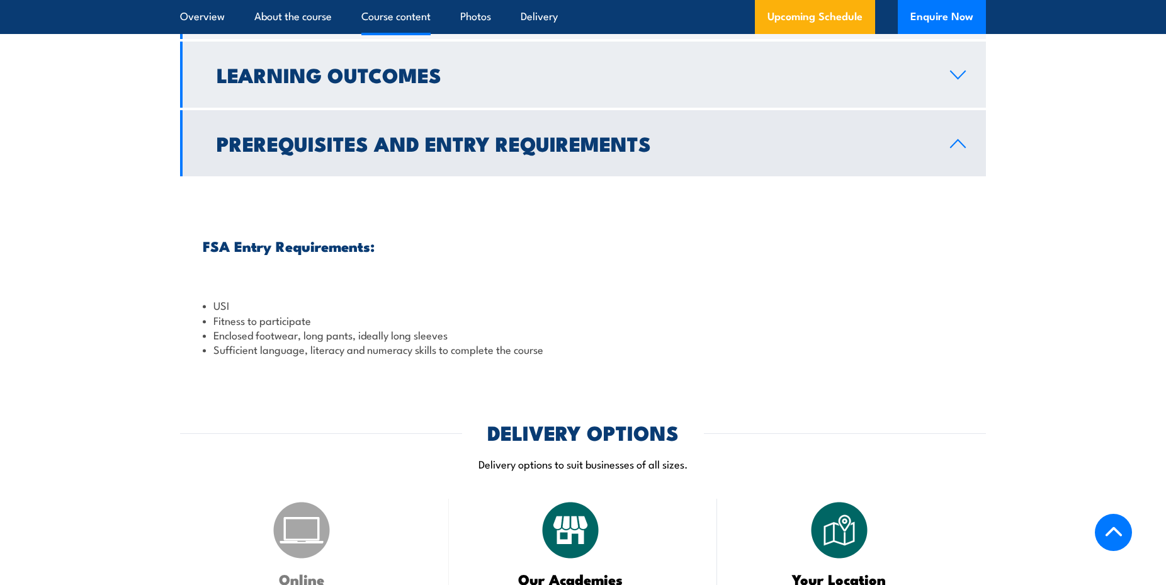
click at [956, 108] on link "Learning Outcomes" at bounding box center [583, 75] width 806 height 66
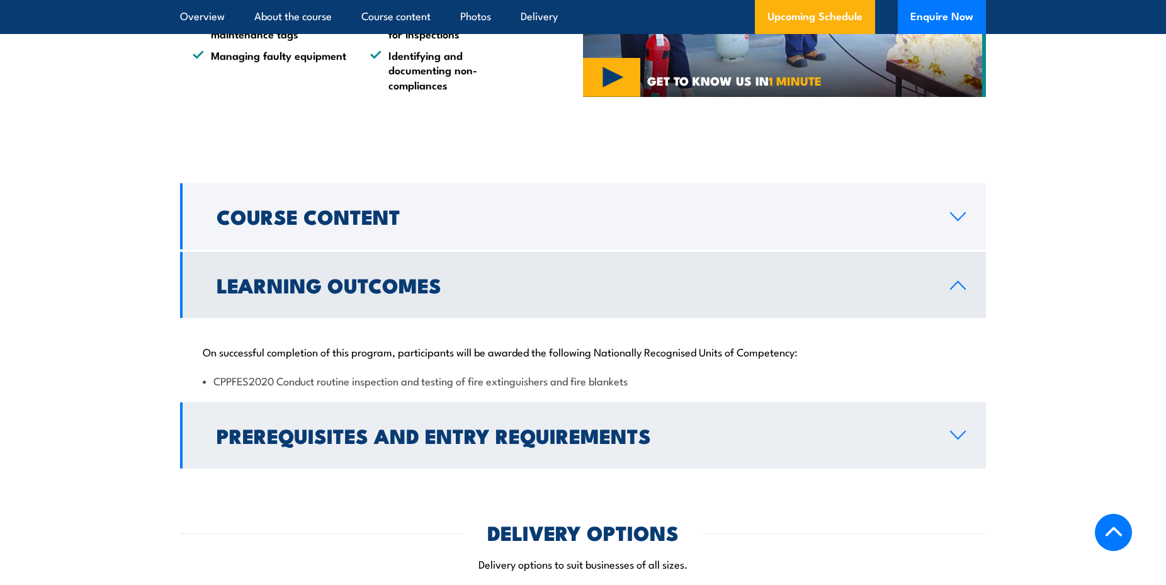
scroll to position [999, 0]
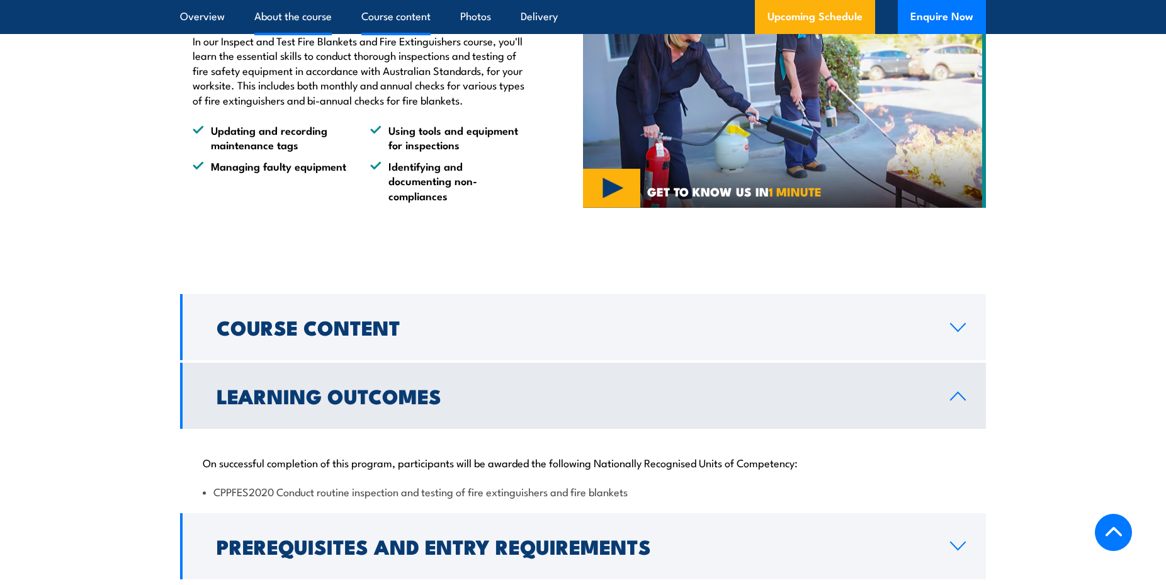
click at [401, 16] on link "Course content" at bounding box center [396, 16] width 69 height 33
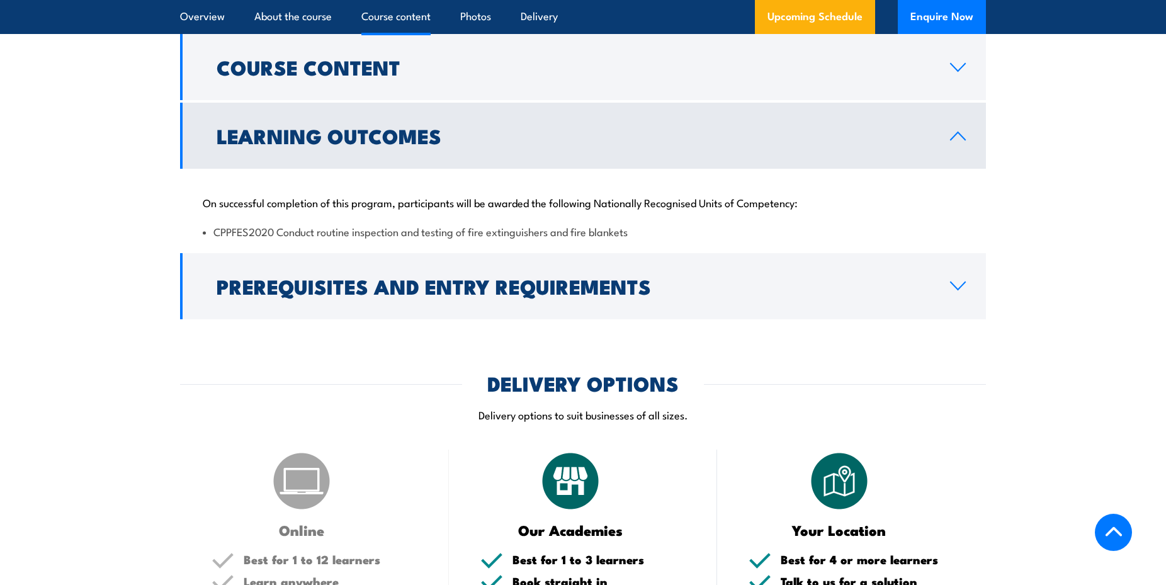
scroll to position [1260, 0]
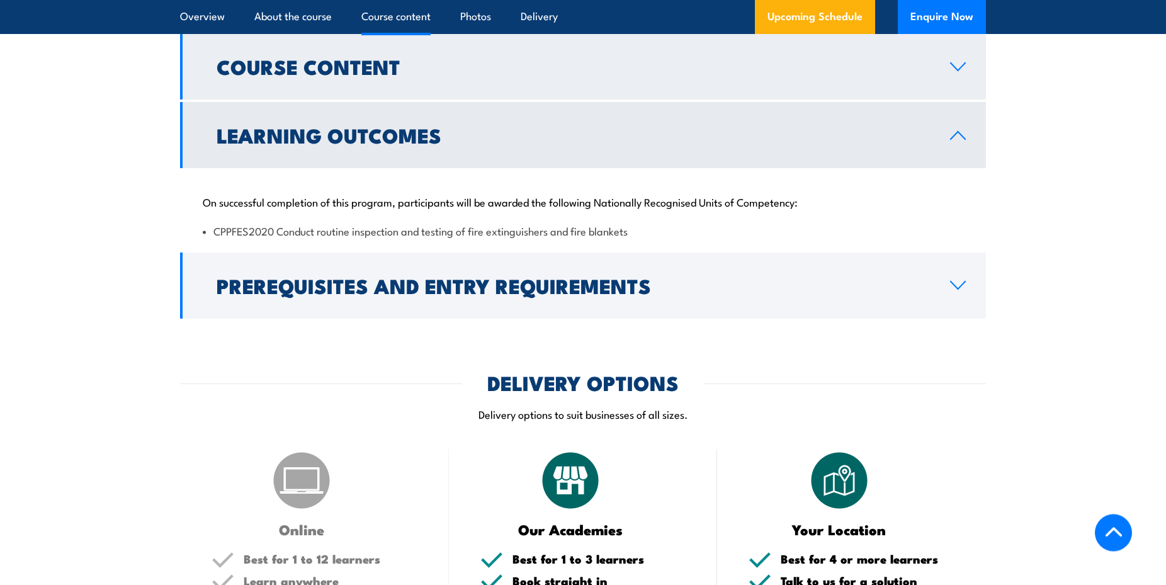
click at [960, 72] on icon at bounding box center [958, 67] width 17 height 10
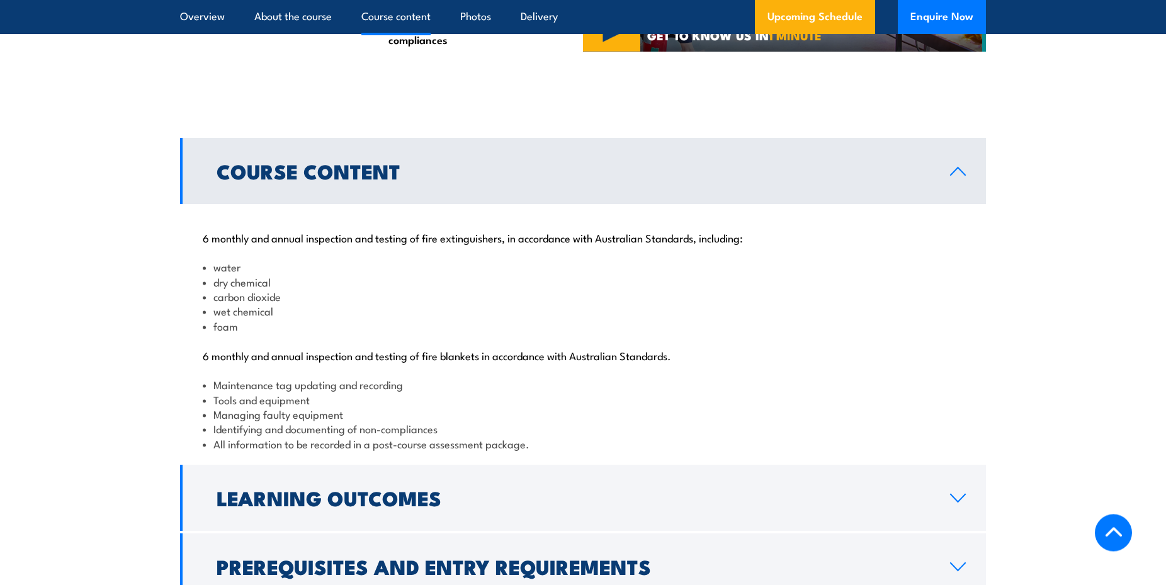
scroll to position [1195, 0]
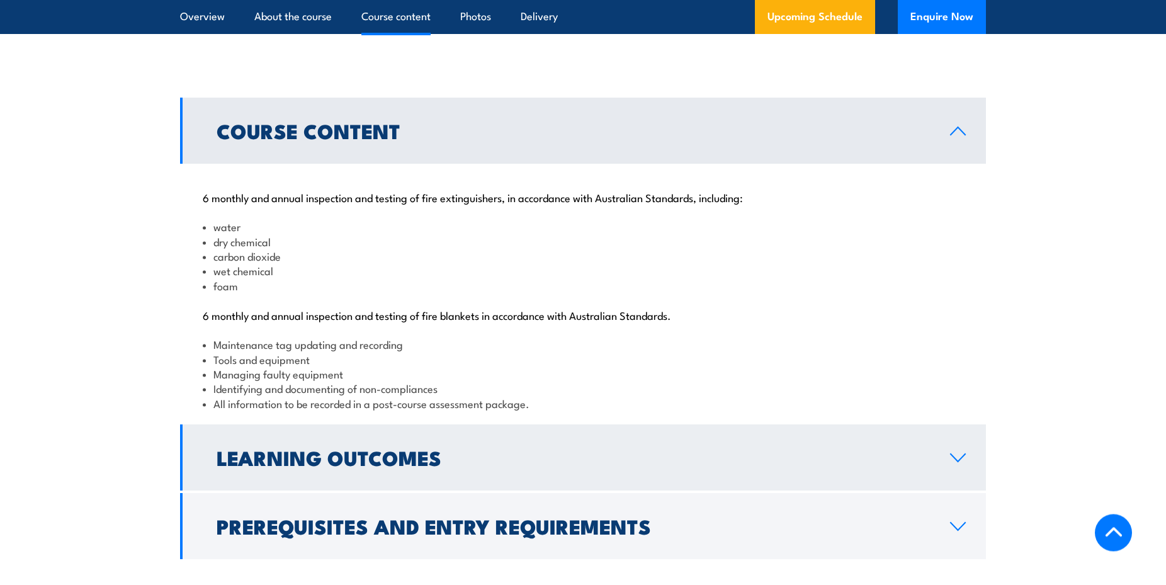
click at [714, 481] on link "Learning Outcomes" at bounding box center [583, 457] width 806 height 66
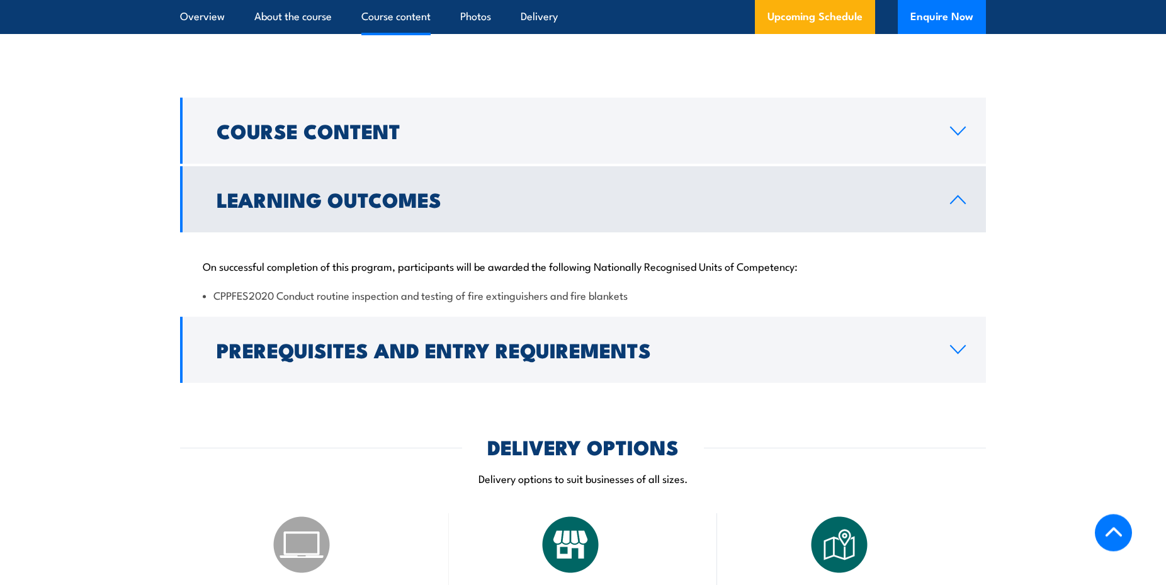
click at [957, 205] on icon at bounding box center [958, 200] width 17 height 10
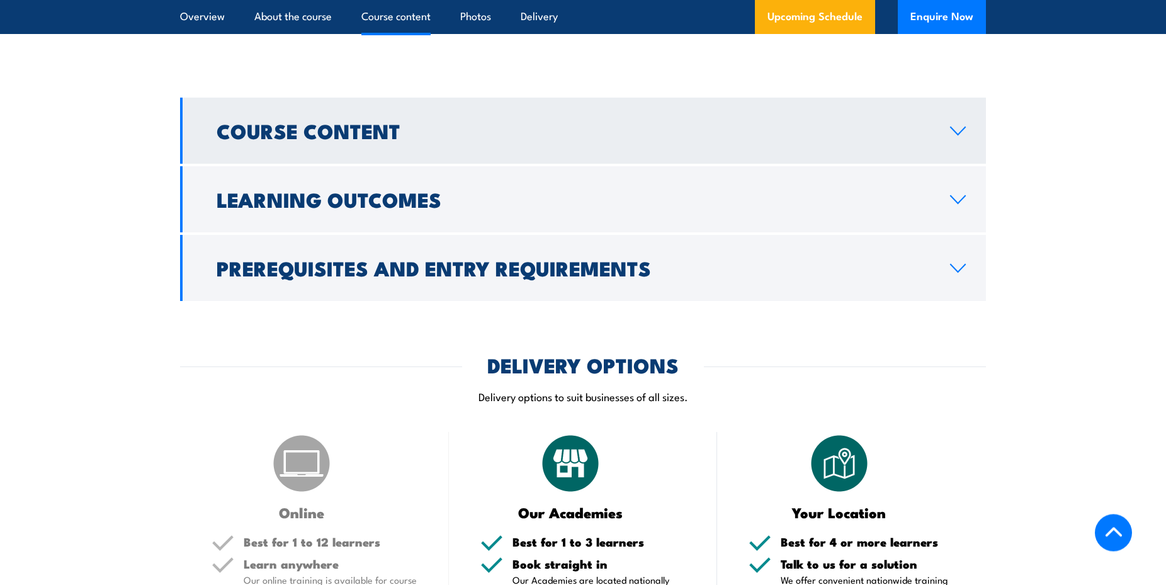
click at [957, 136] on icon at bounding box center [958, 131] width 17 height 10
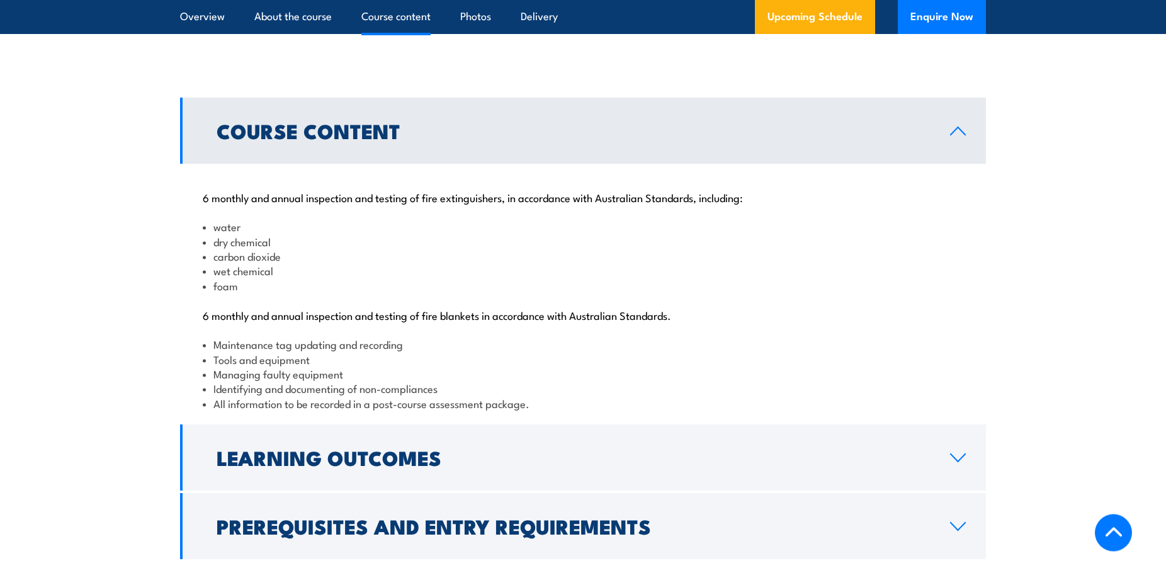
click at [52, 197] on section "Course Content 6 monthly and annual inspection and testing of fire extinguisher…" at bounding box center [583, 329] width 1166 height 462
click at [477, 16] on link "Photos" at bounding box center [475, 16] width 31 height 33
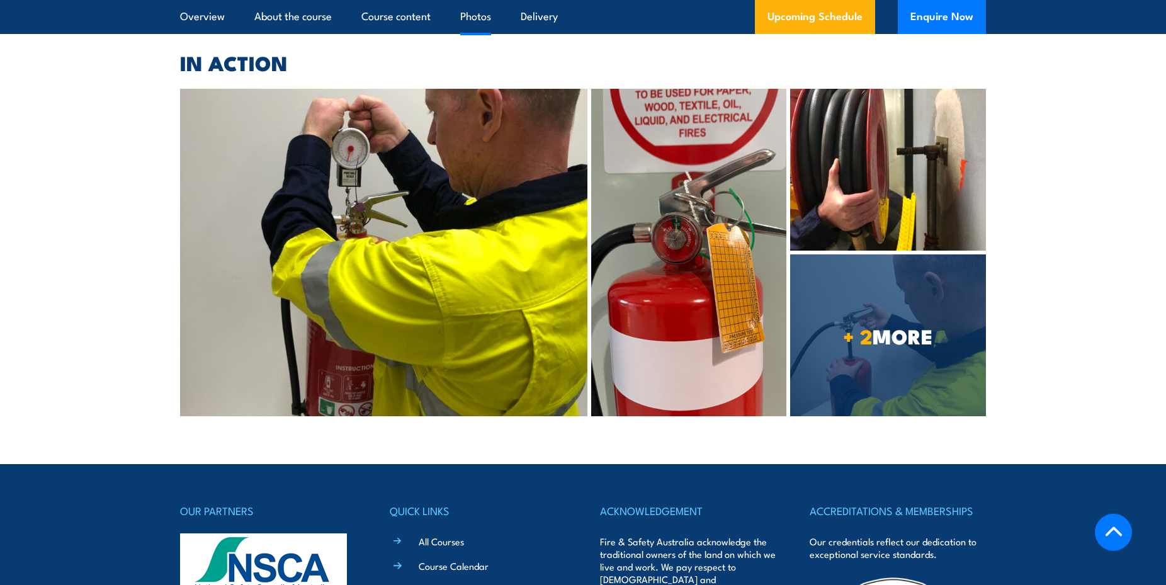
scroll to position [3633, 0]
click at [544, 16] on link "Delivery" at bounding box center [539, 16] width 37 height 33
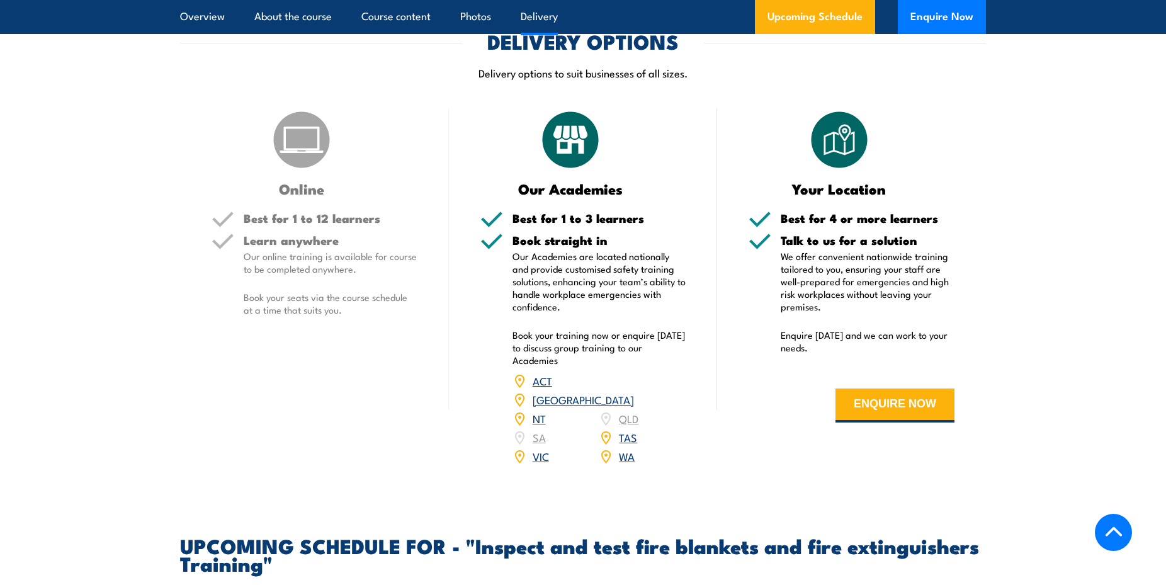
scroll to position [1776, 0]
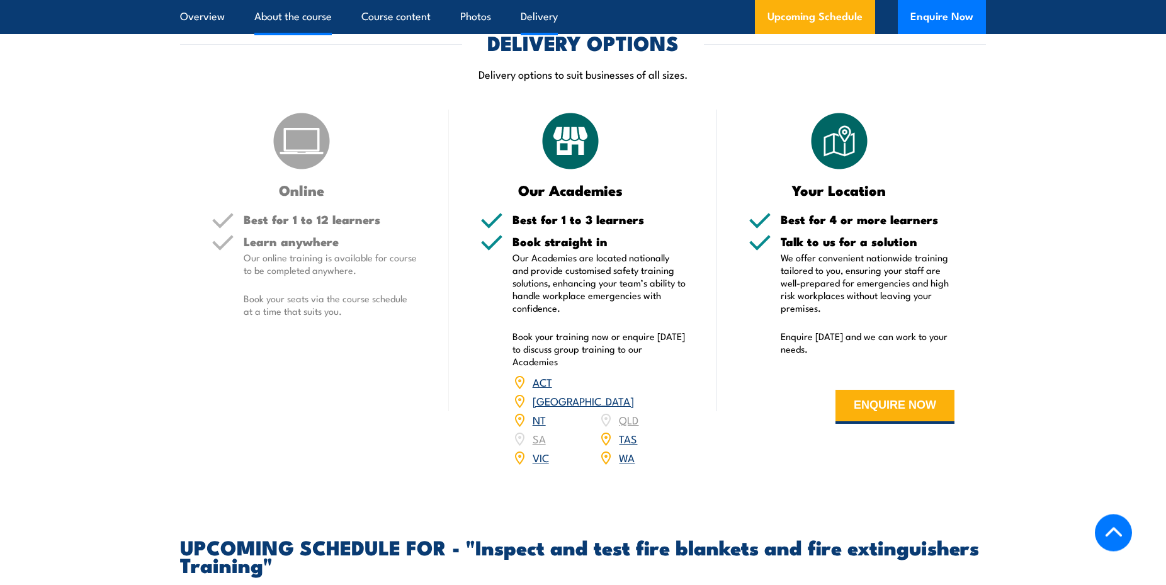
click at [280, 19] on link "About the course" at bounding box center [292, 16] width 77 height 33
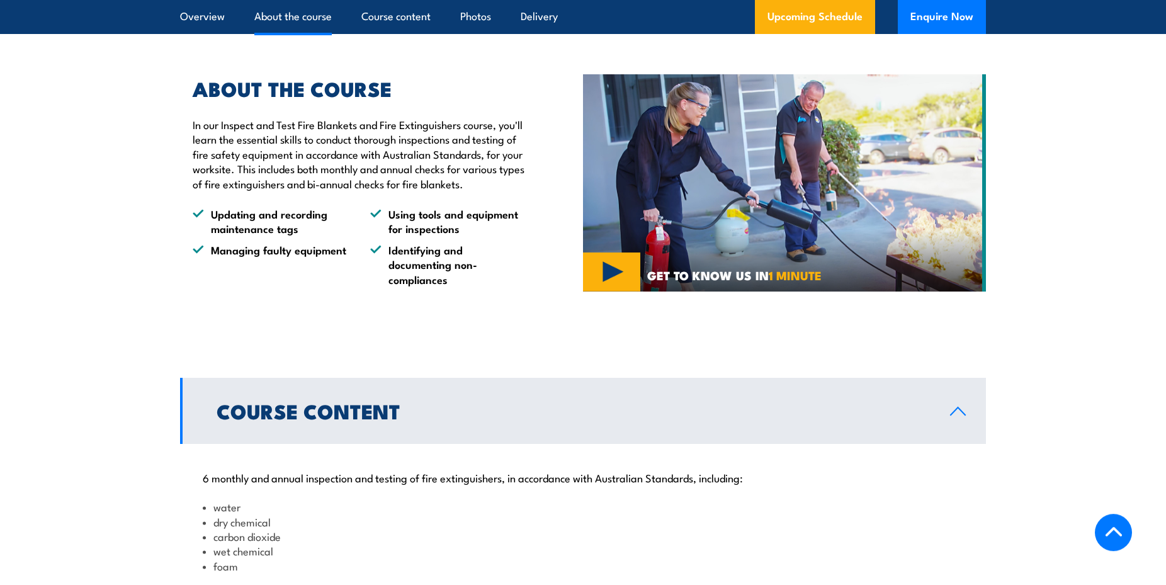
scroll to position [914, 0]
click at [397, 18] on link "Course content" at bounding box center [396, 16] width 69 height 33
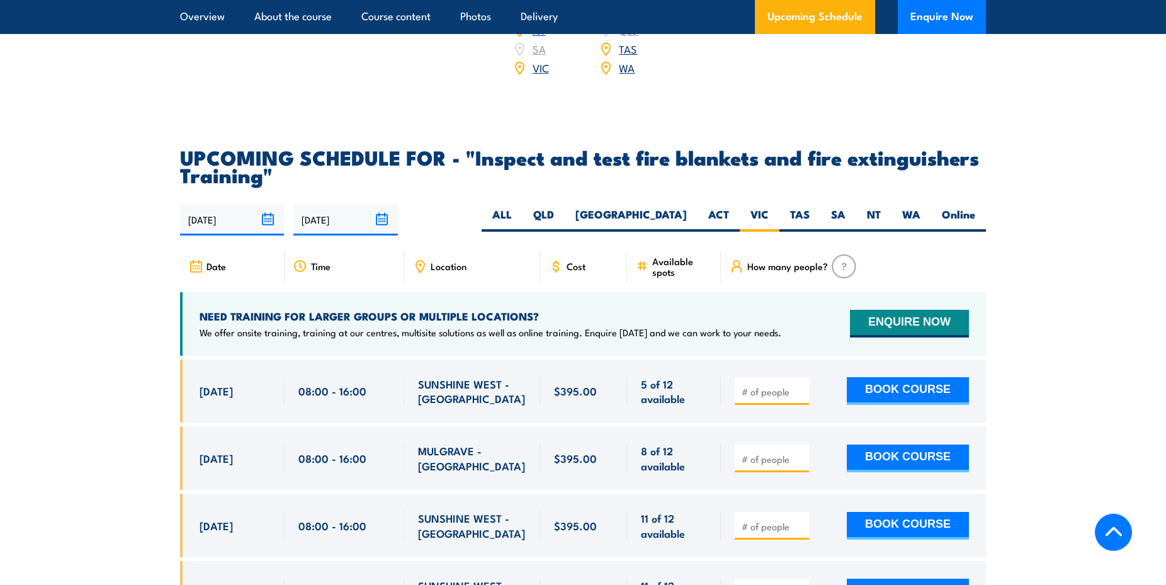
scroll to position [2352, 0]
